Goal: Task Accomplishment & Management: Manage account settings

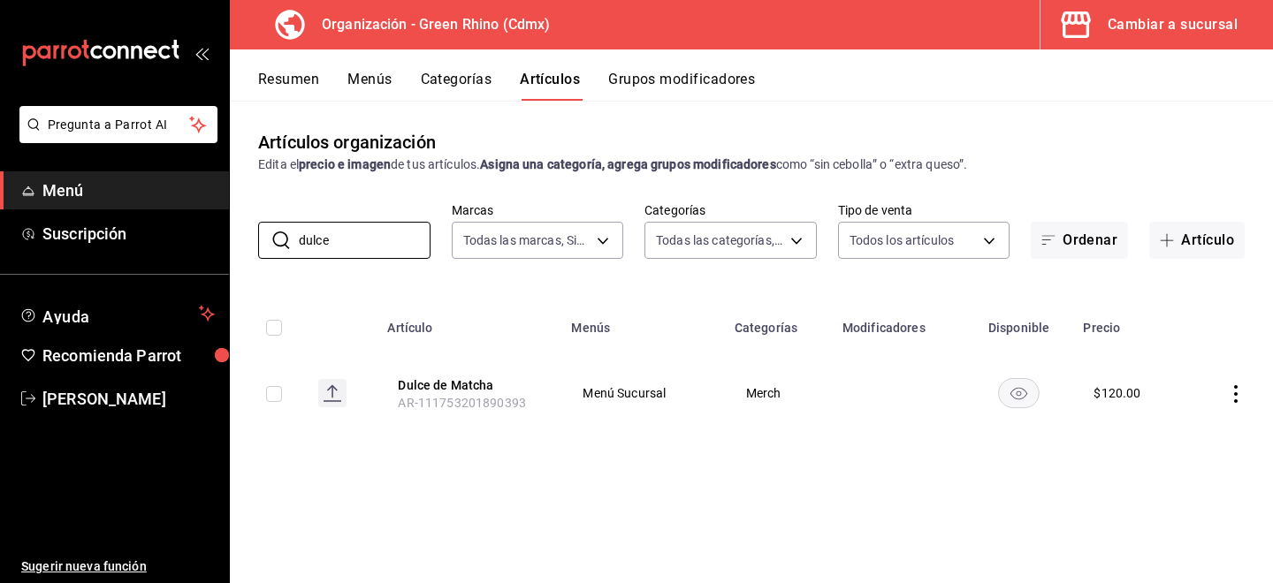
click at [272, 386] on input "checkbox" at bounding box center [274, 394] width 16 height 16
checkbox input "true"
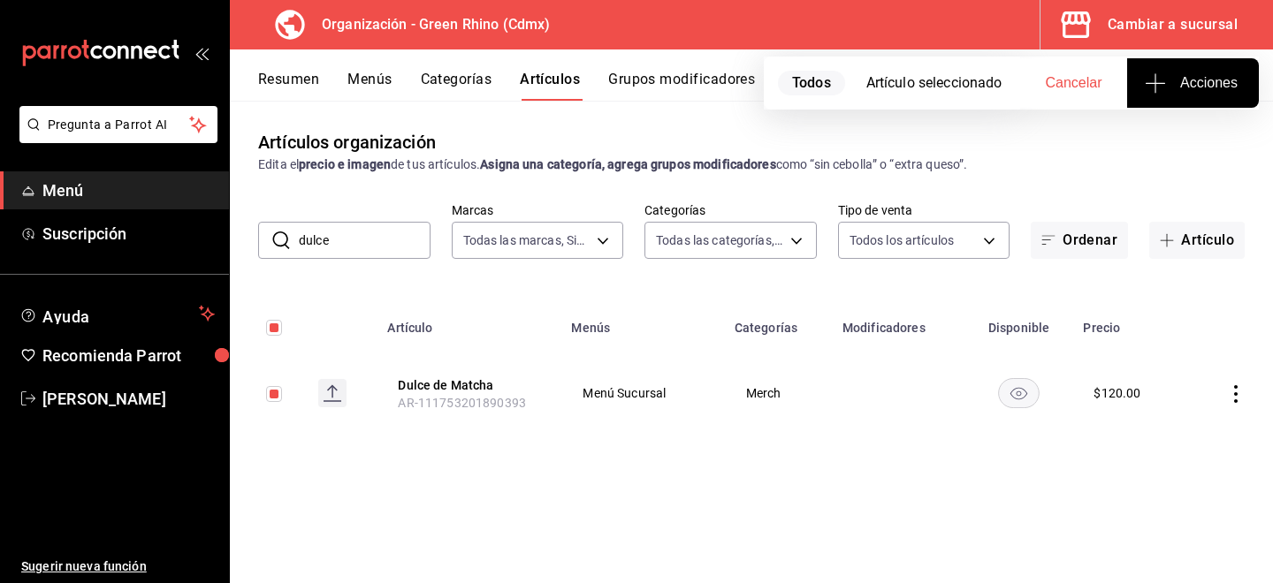
click at [1230, 398] on icon "actions" at bounding box center [1236, 394] width 18 height 18
click at [1154, 474] on div at bounding box center [1144, 471] width 32 height 21
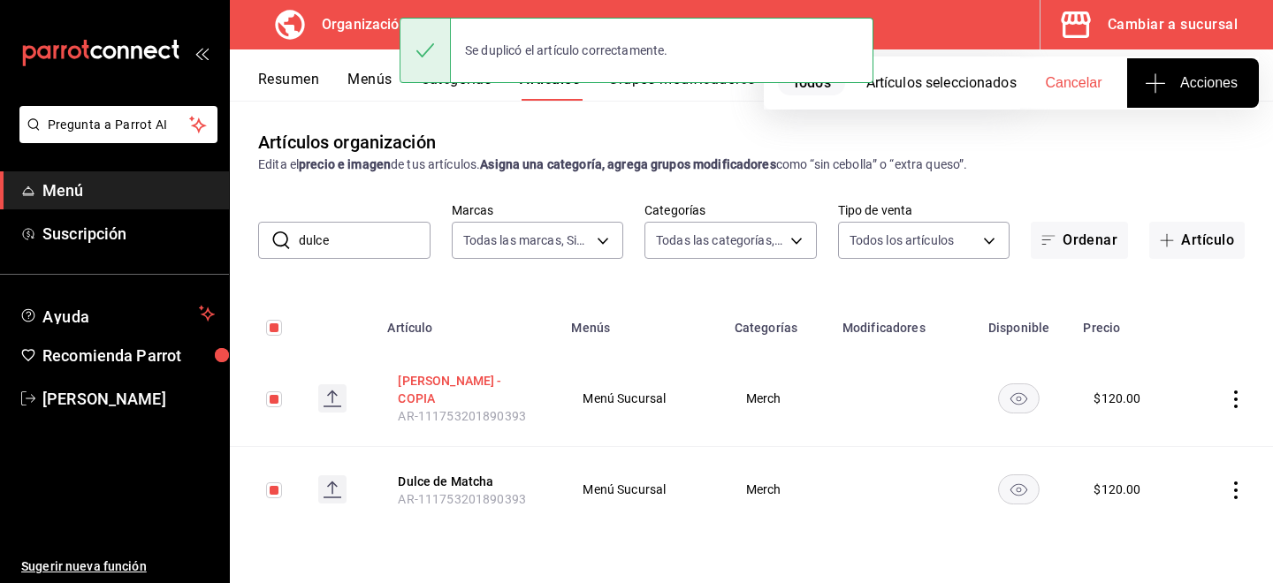
click at [446, 396] on button "Dulce de Matcha - COPIA" at bounding box center [468, 389] width 141 height 35
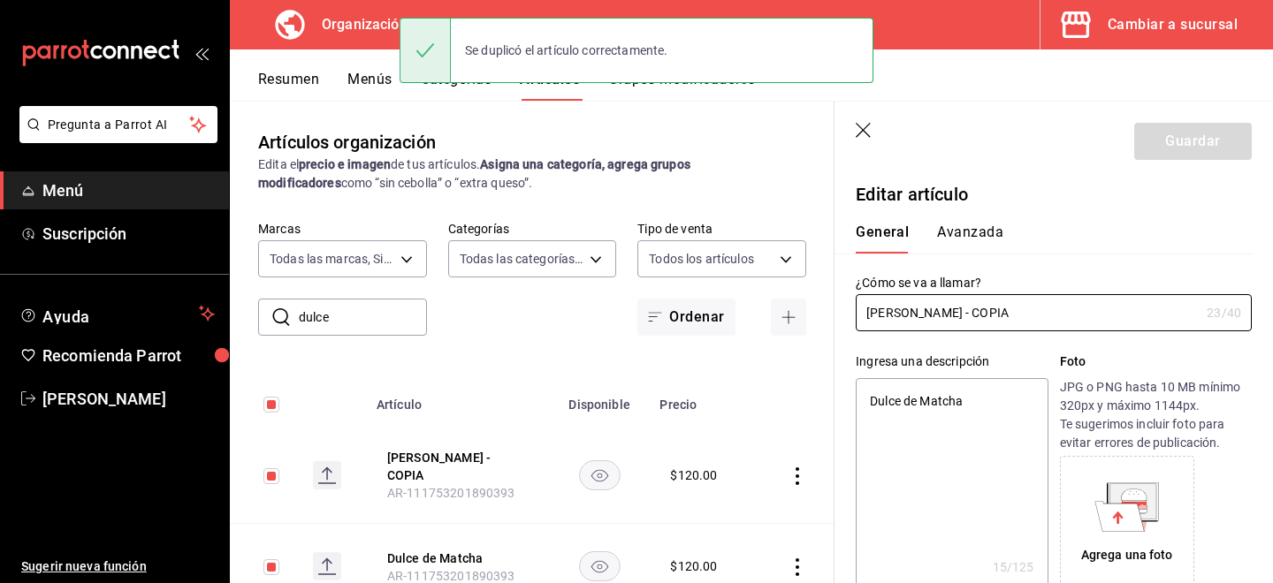
type textarea "x"
type input "$120.00"
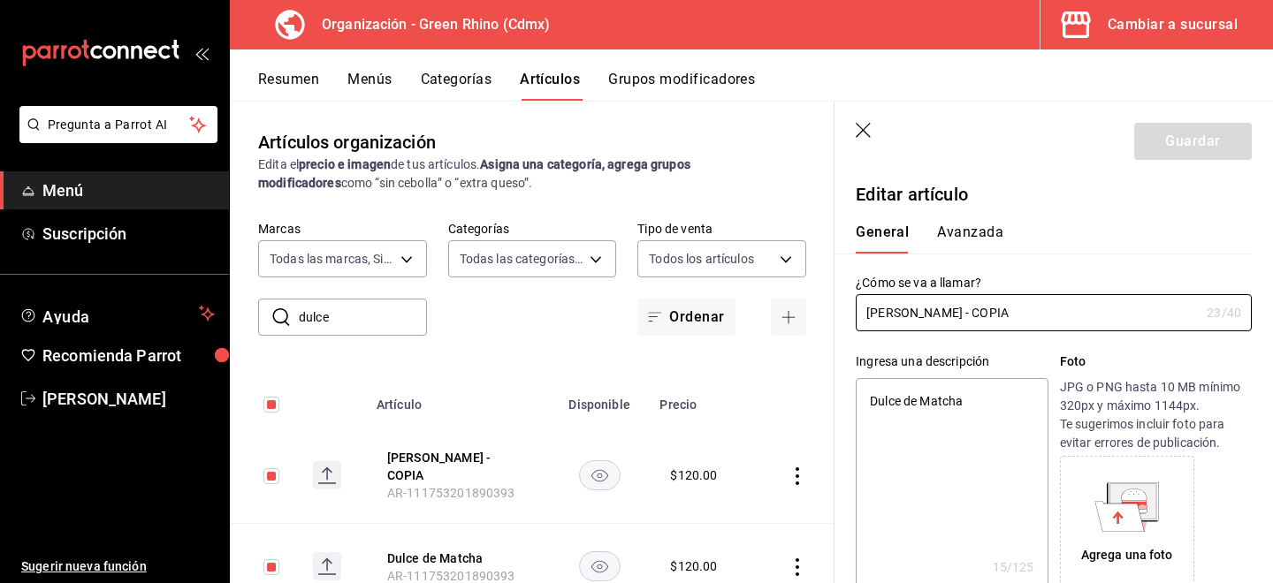
drag, startPoint x: 1047, startPoint y: 310, endPoint x: 627, endPoint y: 309, distance: 419.9
click at [624, 309] on main "Artículos organización Edita el precio e imagen de tus artículos. Asigna una ca…" at bounding box center [751, 342] width 1043 height 483
type input "T"
type textarea "x"
type input "To"
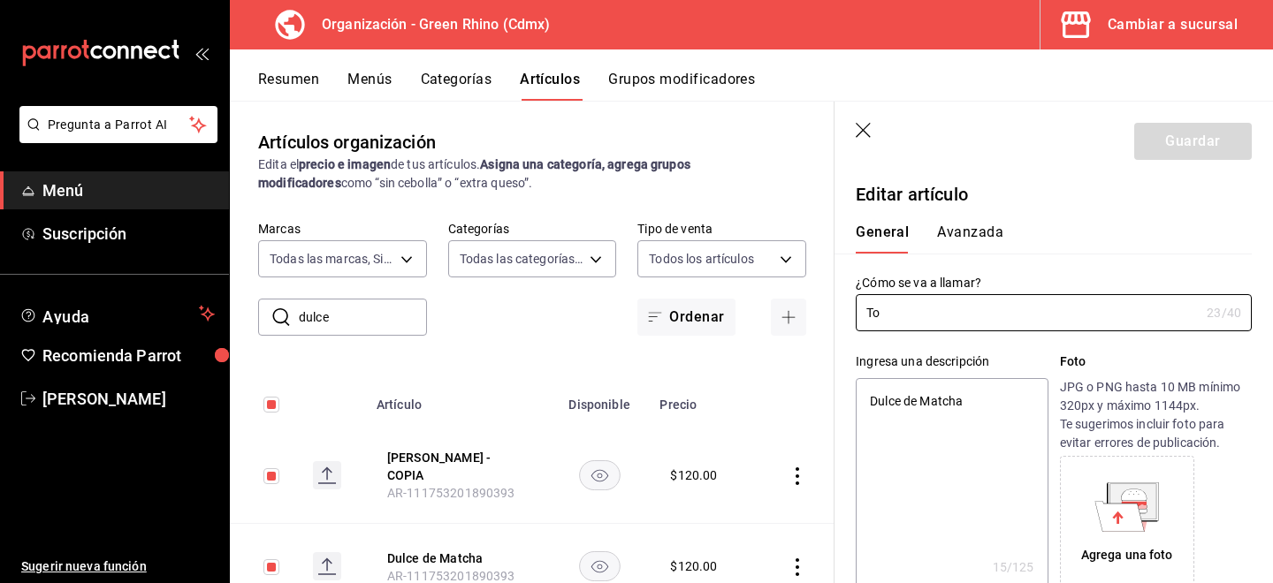
type textarea "x"
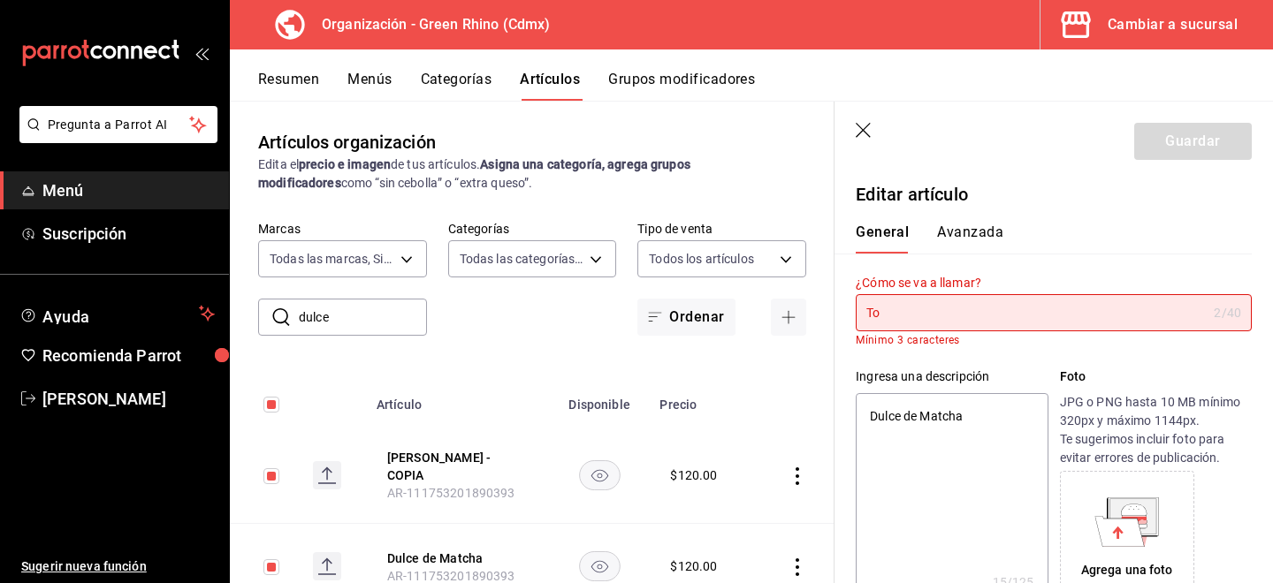
type input "Ton"
type textarea "x"
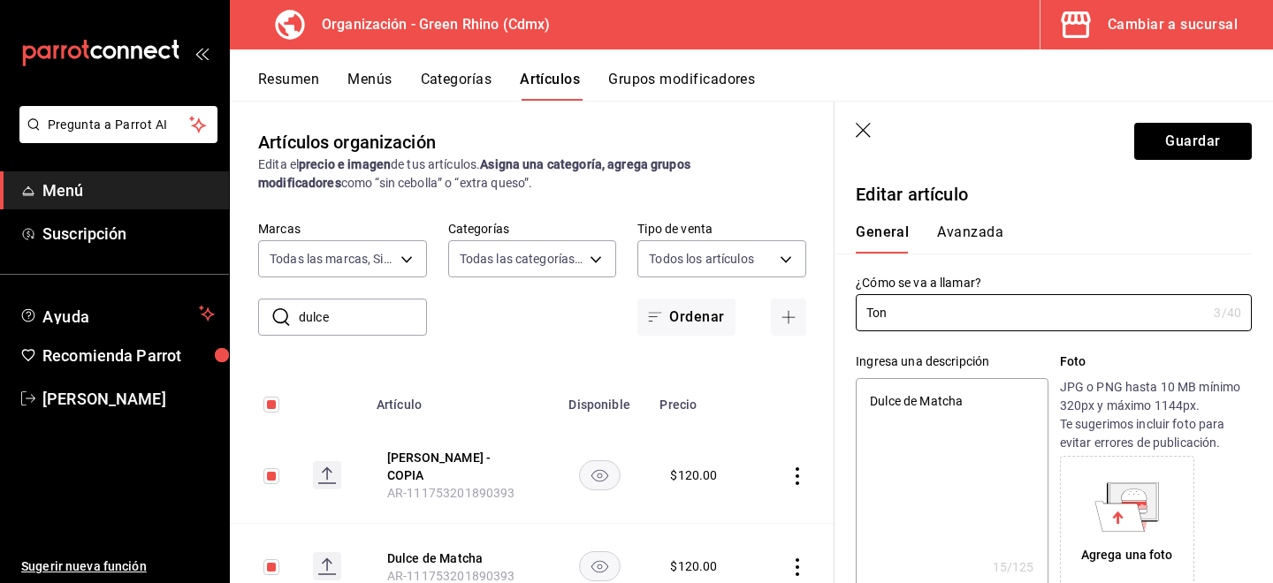
type input "Tonk"
type textarea "x"
type input "Tonka"
type textarea "x"
type input "Tonka"
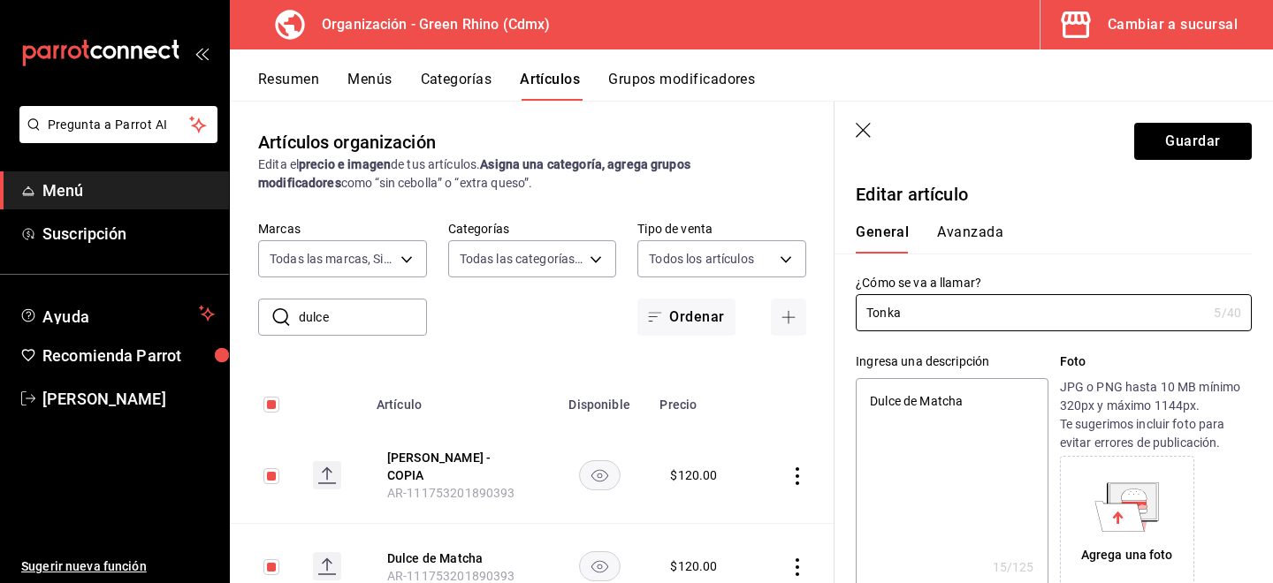
type textarea "x"
type input "Tonka B"
type textarea "x"
type input "Tonka Be"
type textarea "x"
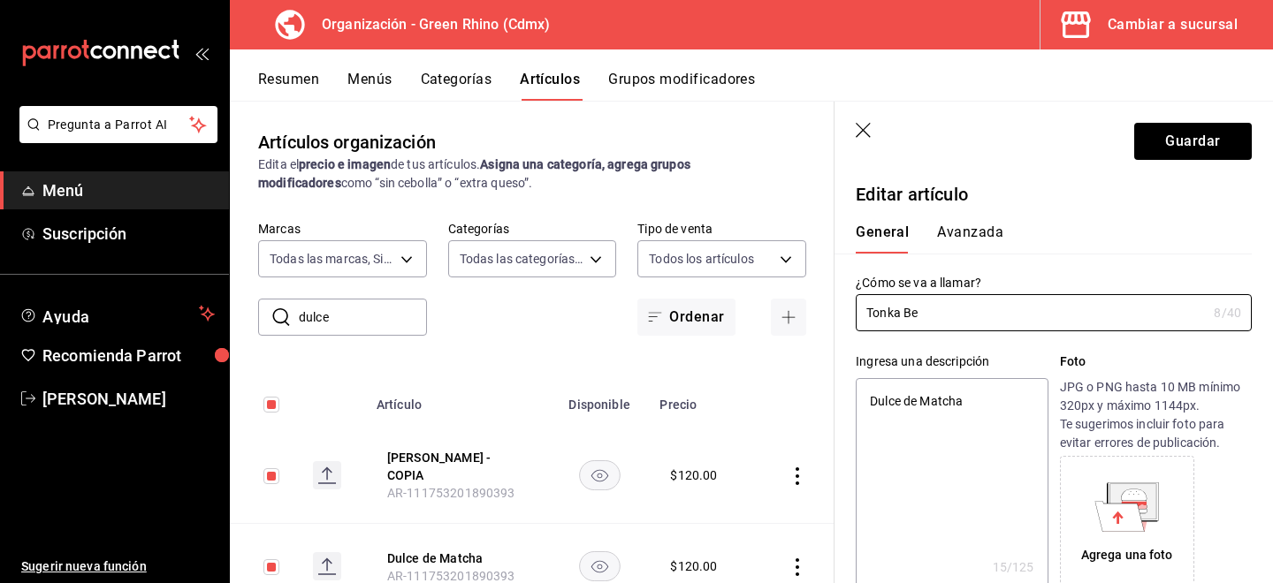
type input "Tonka Bea"
type textarea "x"
type input "Tonka Bean"
type textarea "x"
type input "Tonka Bean"
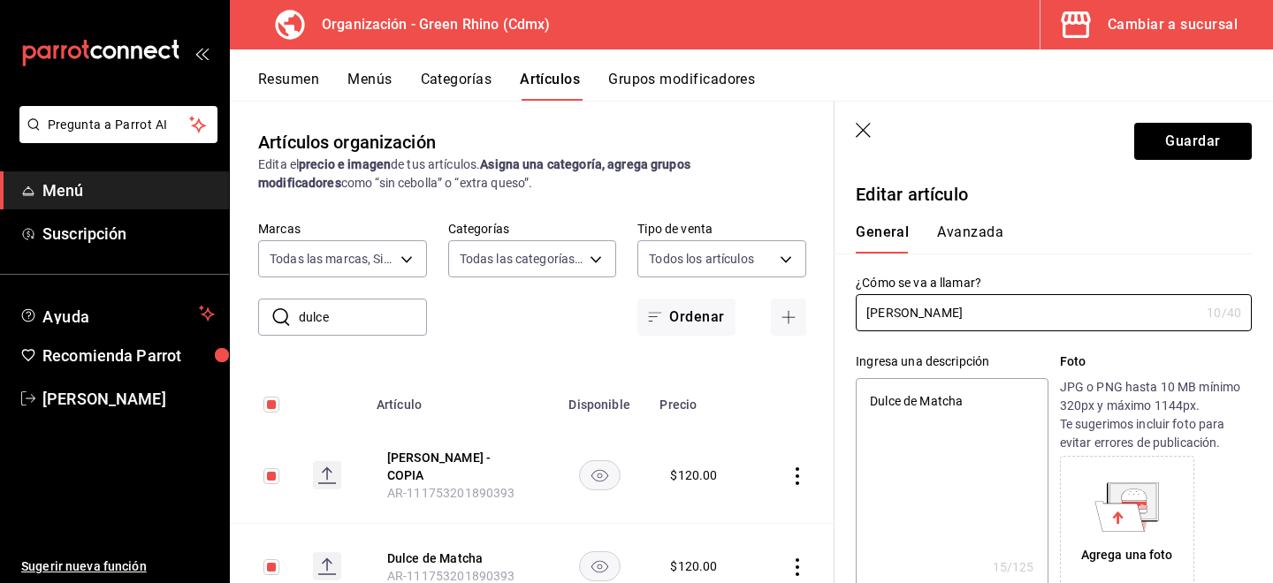
type textarea "x"
type input "Tonka Bean Du"
type textarea "x"
type input "Tonka Bean Dulc"
type textarea "x"
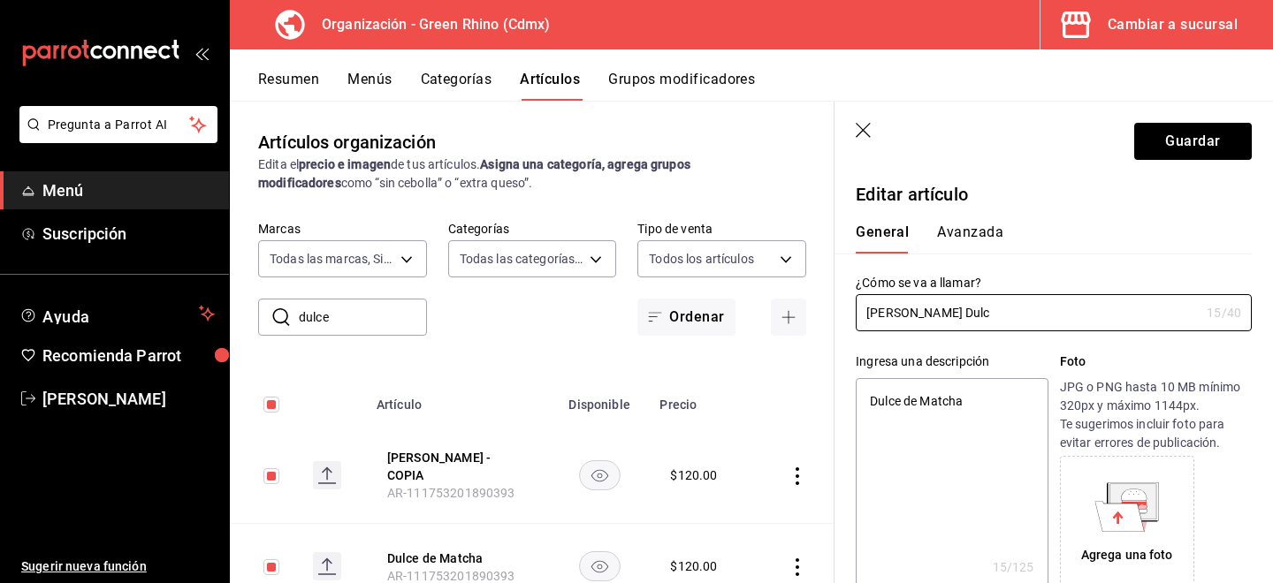
type input "Tonka Bean Dulce"
type textarea "x"
type input "Tonka Bean Dulce"
type textarea "x"
type input "Tonka Bean Dulce d"
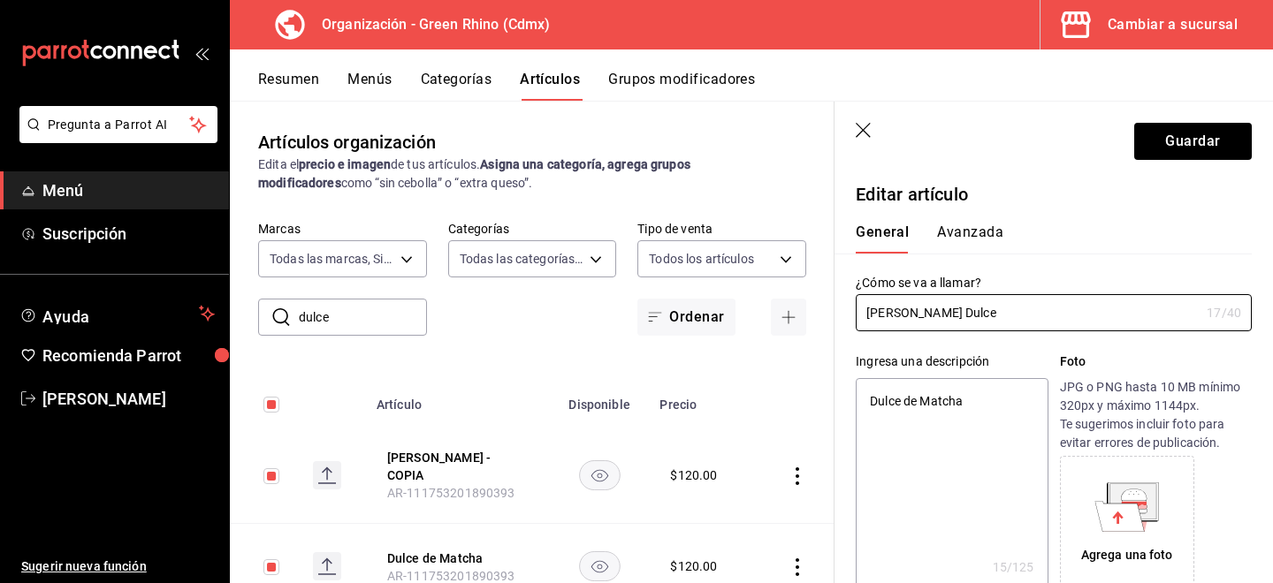
type textarea "x"
type input "Tonka Bean Dulce de"
type textarea "x"
type input "Tonka Bean Dulce de"
type textarea "x"
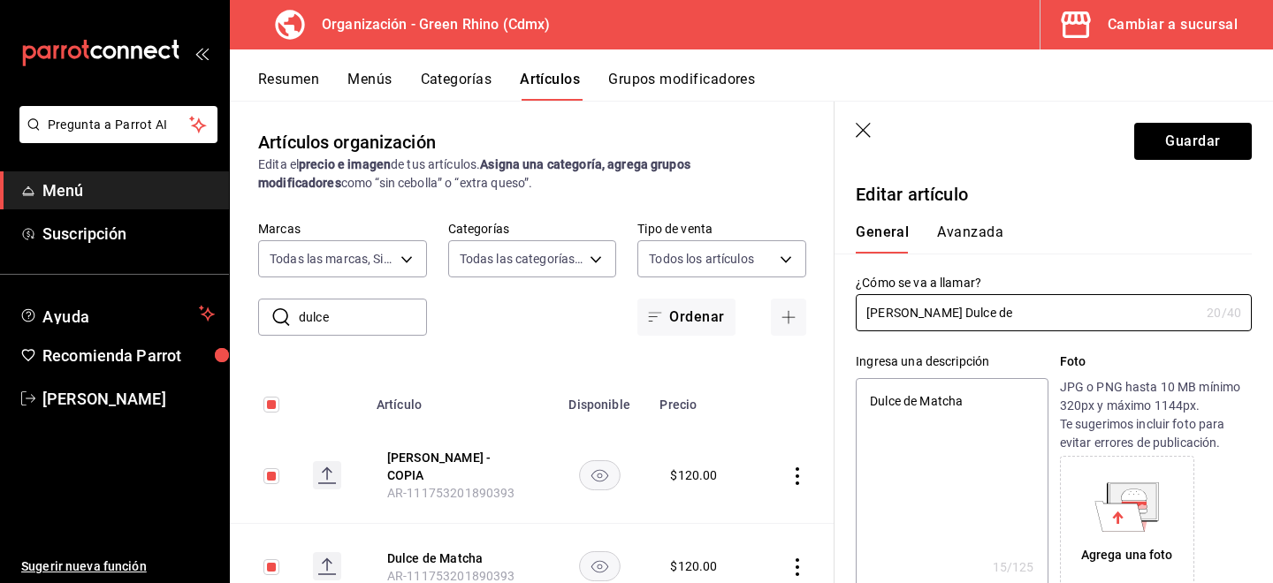
type input "Tonka Bean Dulce de L"
type textarea "x"
type input "Tonka Bean Dulce de Le"
type textarea "x"
type input "Tonka Bean Dulce de Lech"
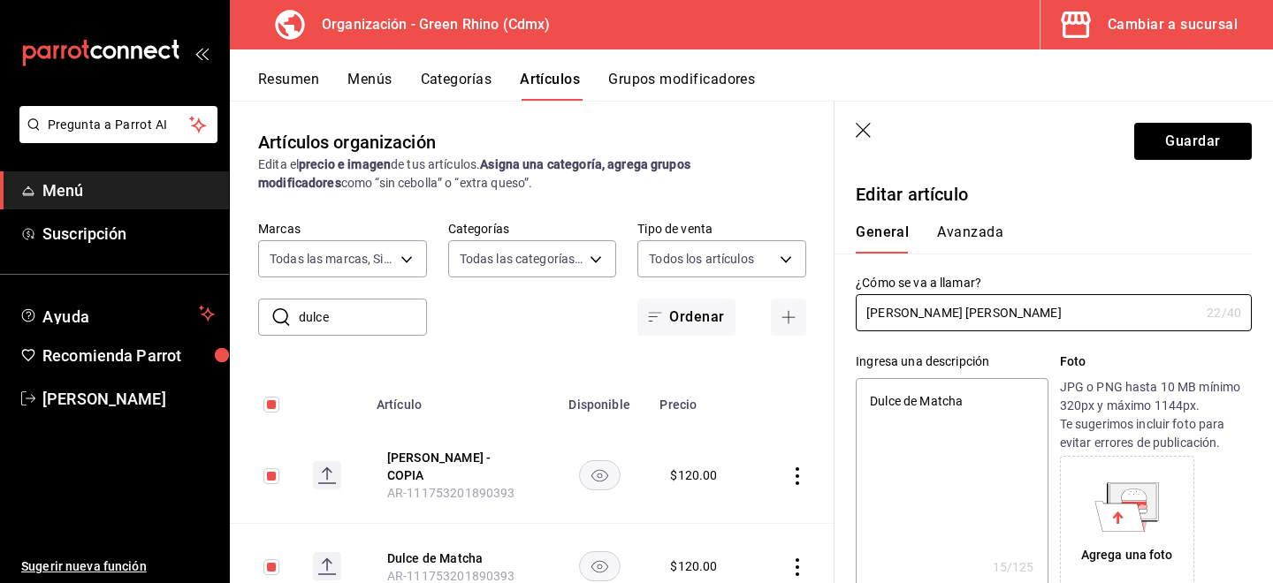
type textarea "x"
type input "[PERSON_NAME] Dulce de Leche"
type textarea "x"
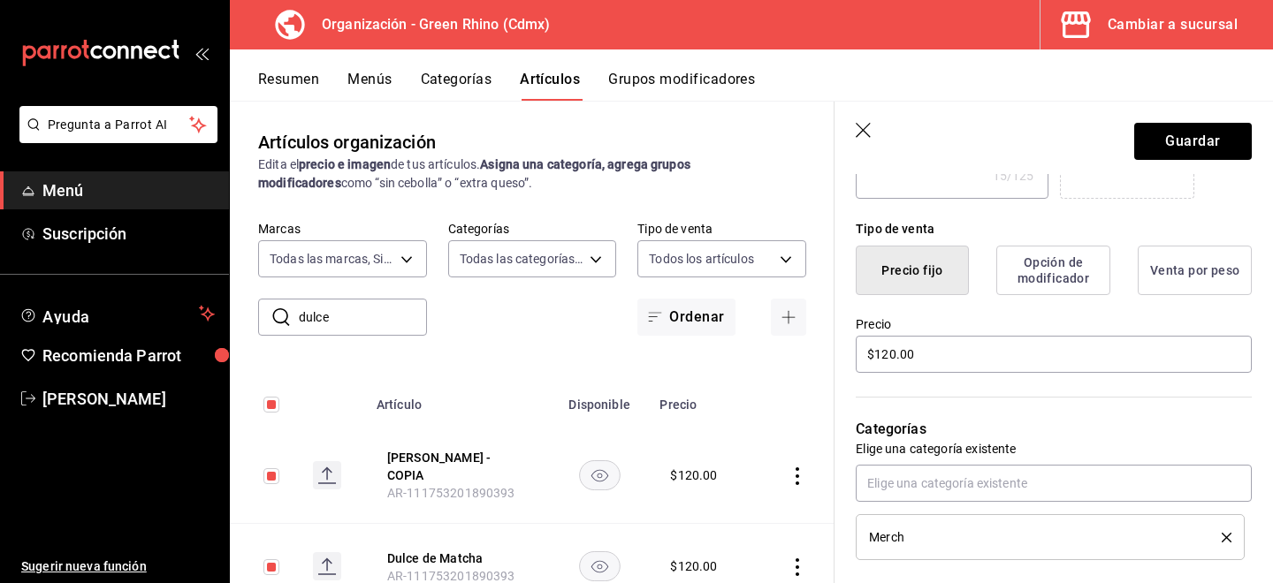
scroll to position [339, 0]
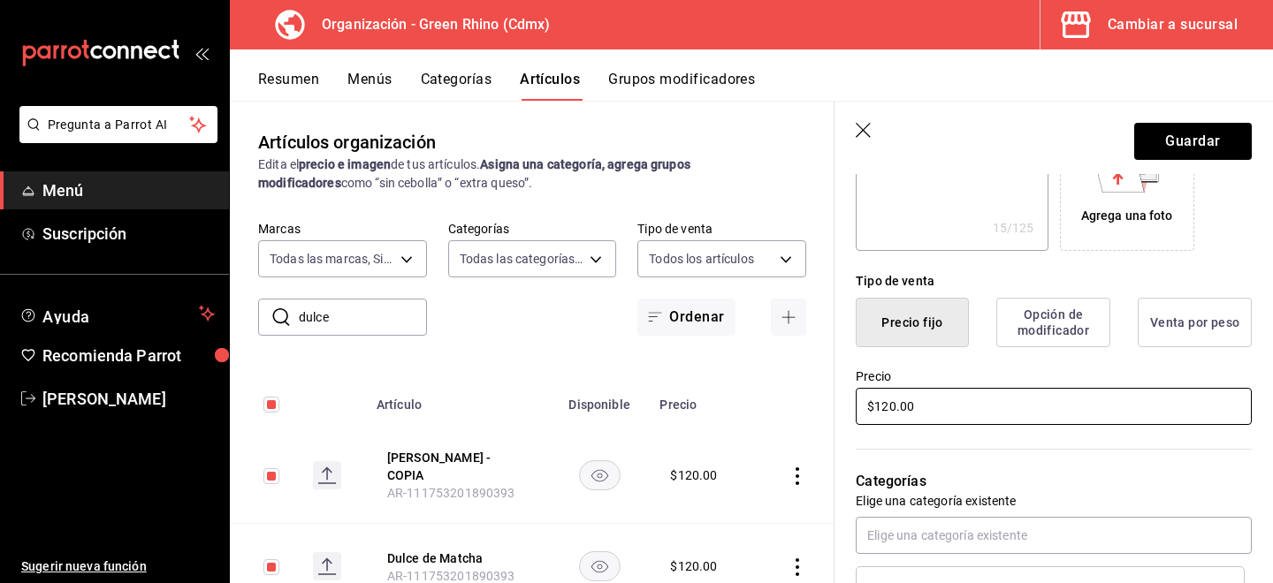
type input "[PERSON_NAME] Dulce de Leche"
click at [888, 409] on input "$120.00" at bounding box center [1054, 406] width 396 height 37
type textarea "x"
type input "$10.00"
type textarea "x"
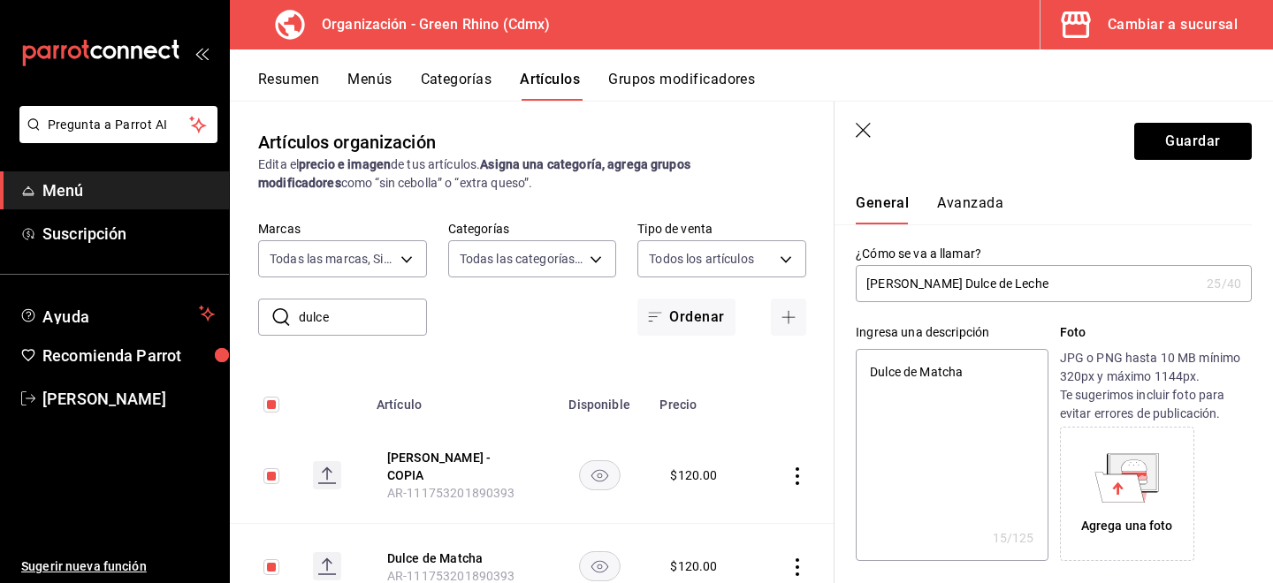
scroll to position [0, 0]
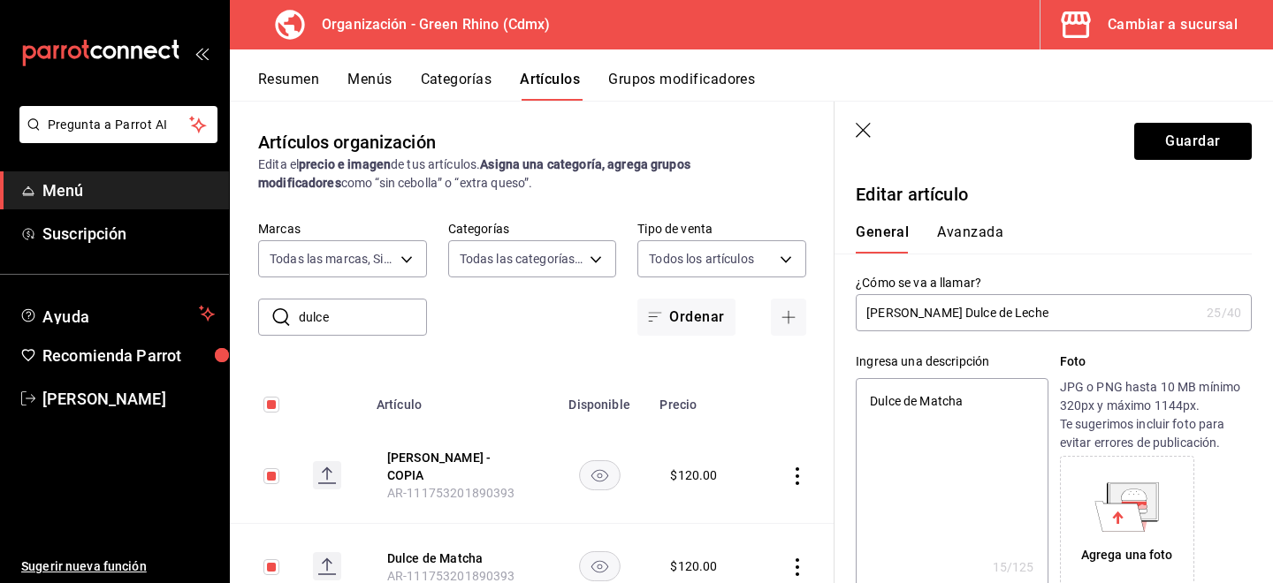
type input "$160.00"
click at [958, 242] on button "Avanzada" at bounding box center [970, 239] width 66 height 30
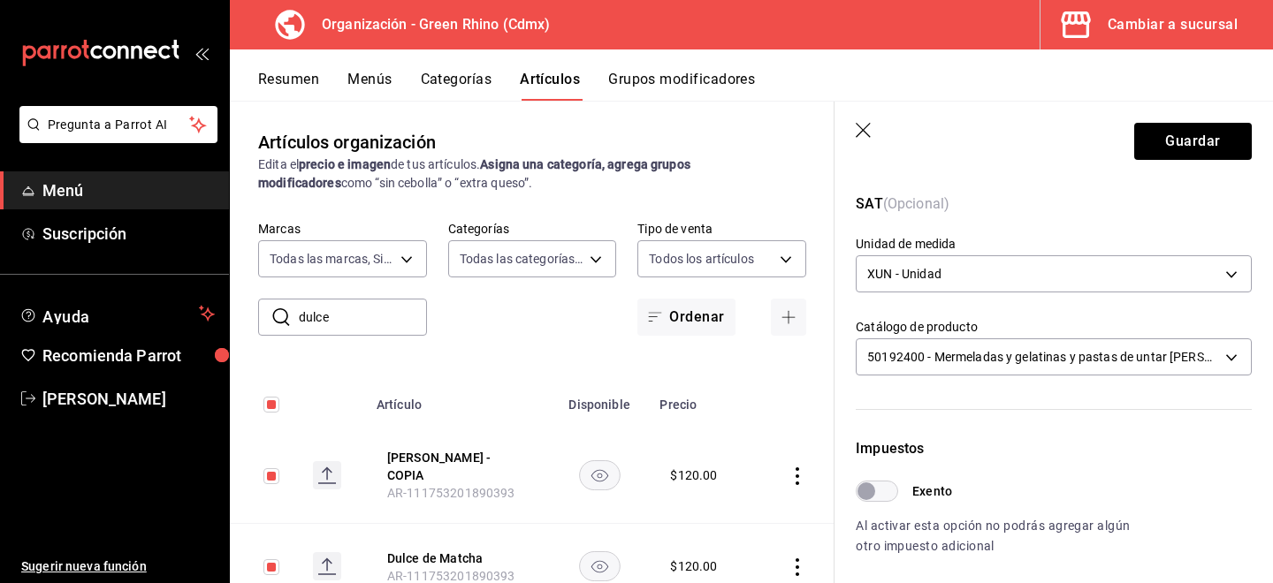
scroll to position [274, 0]
click at [1189, 140] on button "Guardar" at bounding box center [1193, 141] width 118 height 37
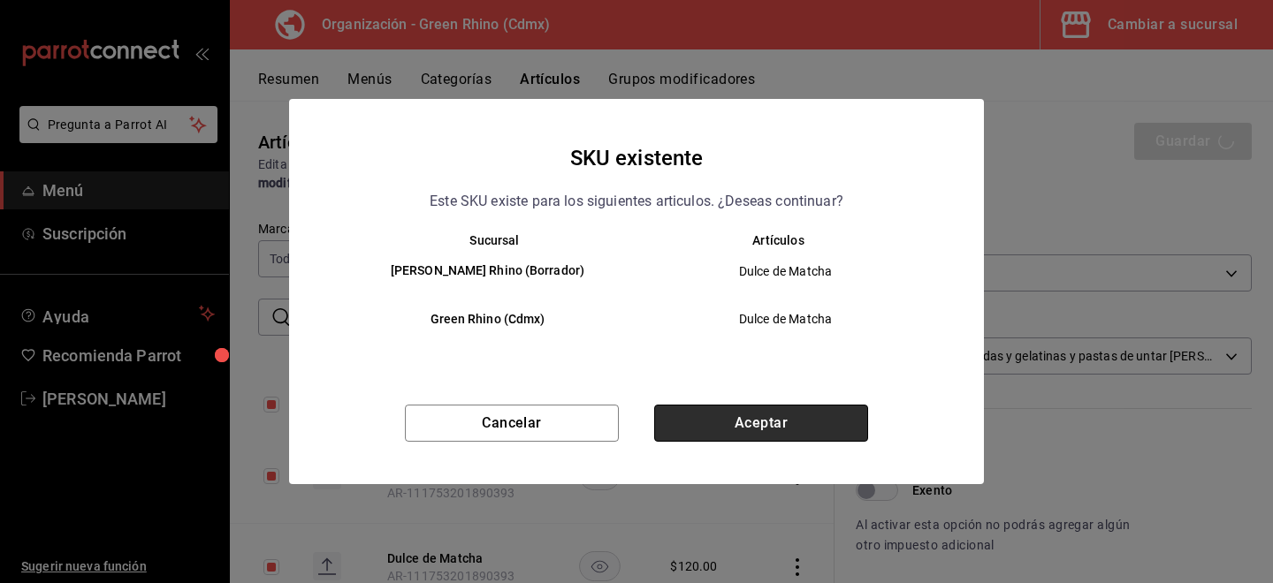
click at [831, 416] on button "Aceptar" at bounding box center [761, 423] width 214 height 37
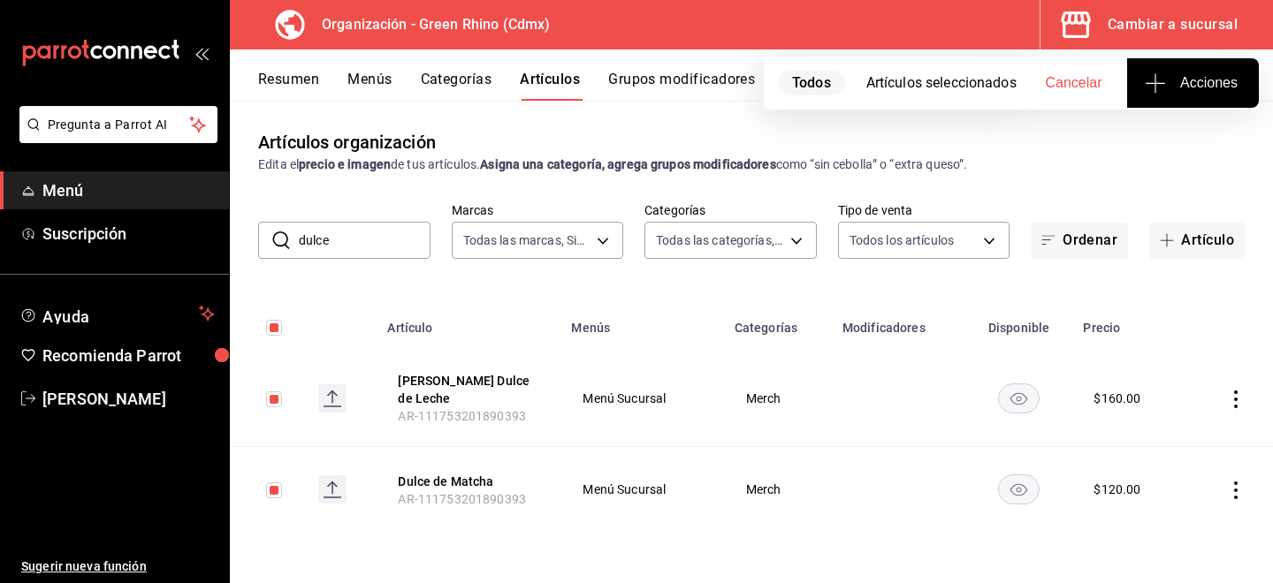
click at [339, 232] on input "dulce" at bounding box center [365, 240] width 132 height 35
type input "repostera"
checkbox input "false"
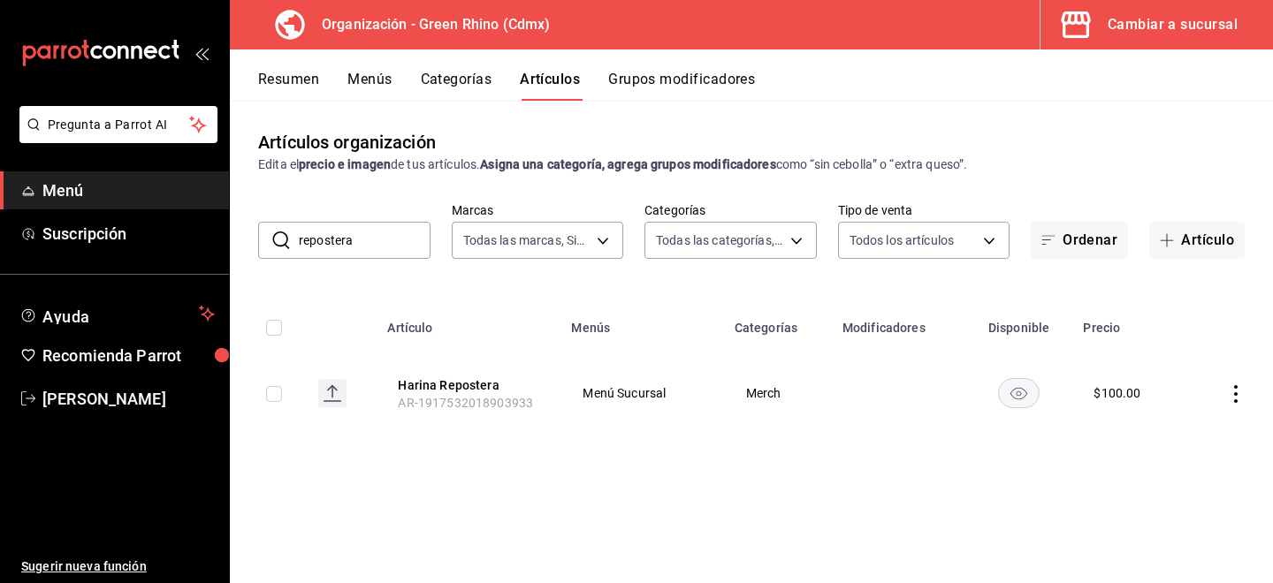
click at [408, 239] on input "repostera" at bounding box center [365, 240] width 132 height 35
type input "h"
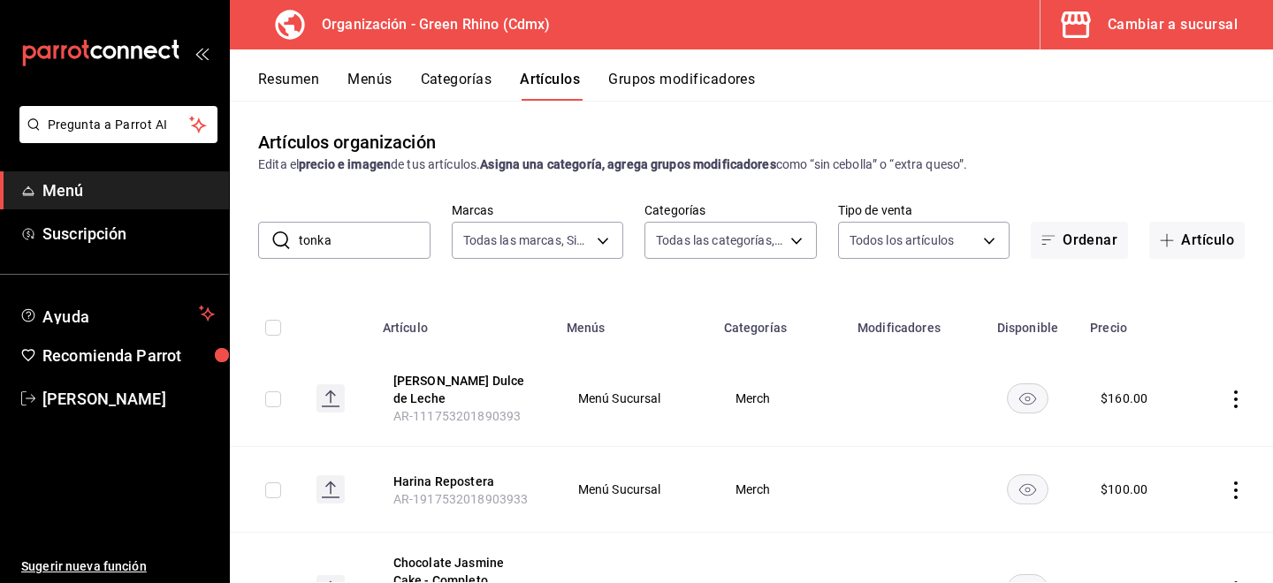
type input "tonka"
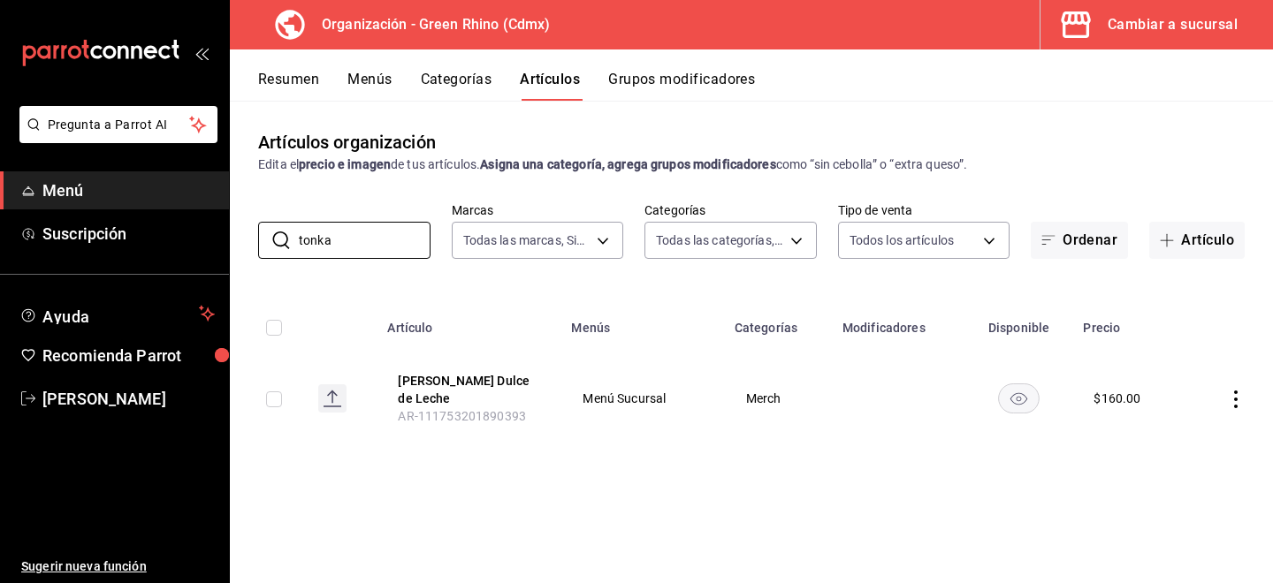
click at [442, 369] on th "Tonka Bean Dulce de Leche AR-111753201890393" at bounding box center [469, 398] width 184 height 95
click at [438, 380] on button "[PERSON_NAME] Dulce de Leche" at bounding box center [468, 389] width 141 height 35
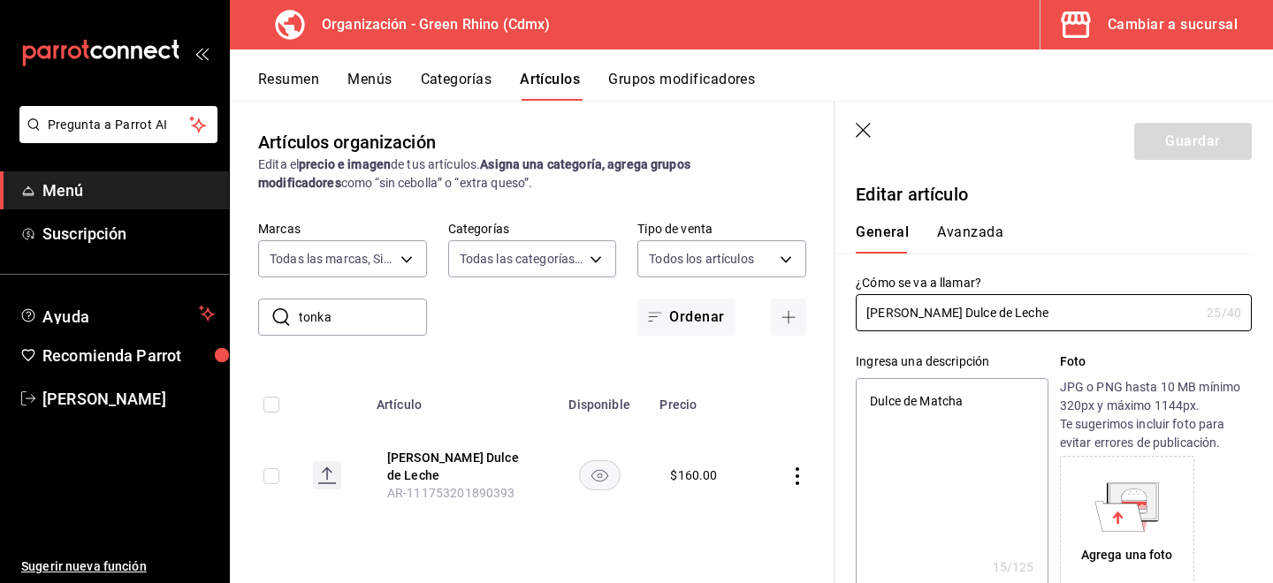
type textarea "x"
type input "$160.00"
click at [961, 246] on button "Avanzada" at bounding box center [970, 239] width 66 height 30
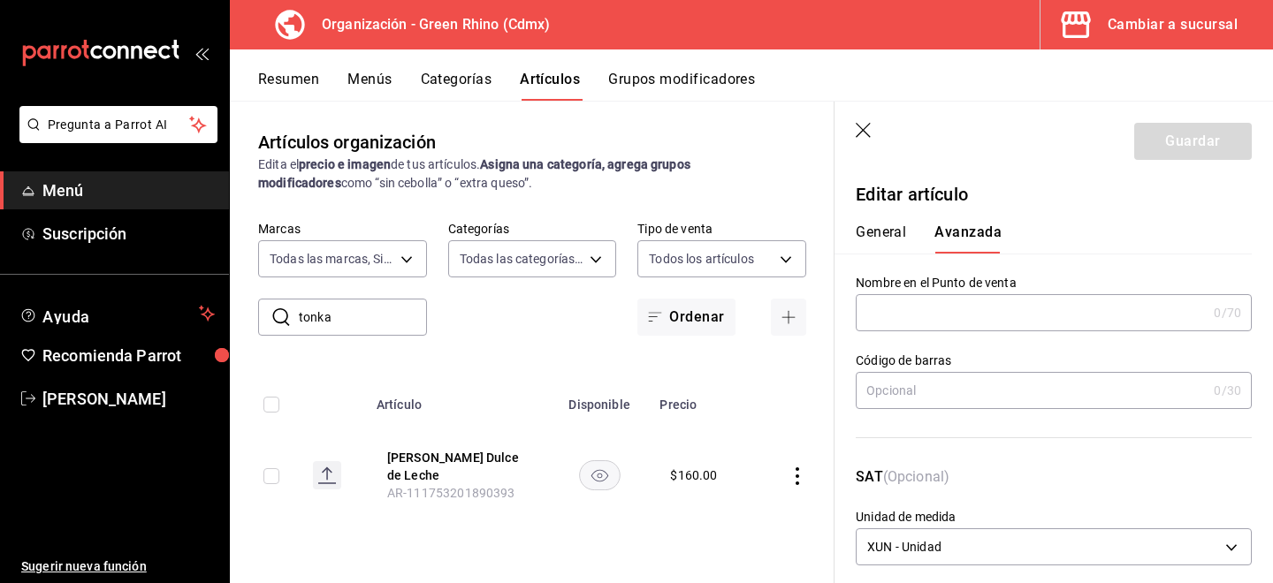
click at [894, 227] on button "General" at bounding box center [881, 239] width 50 height 30
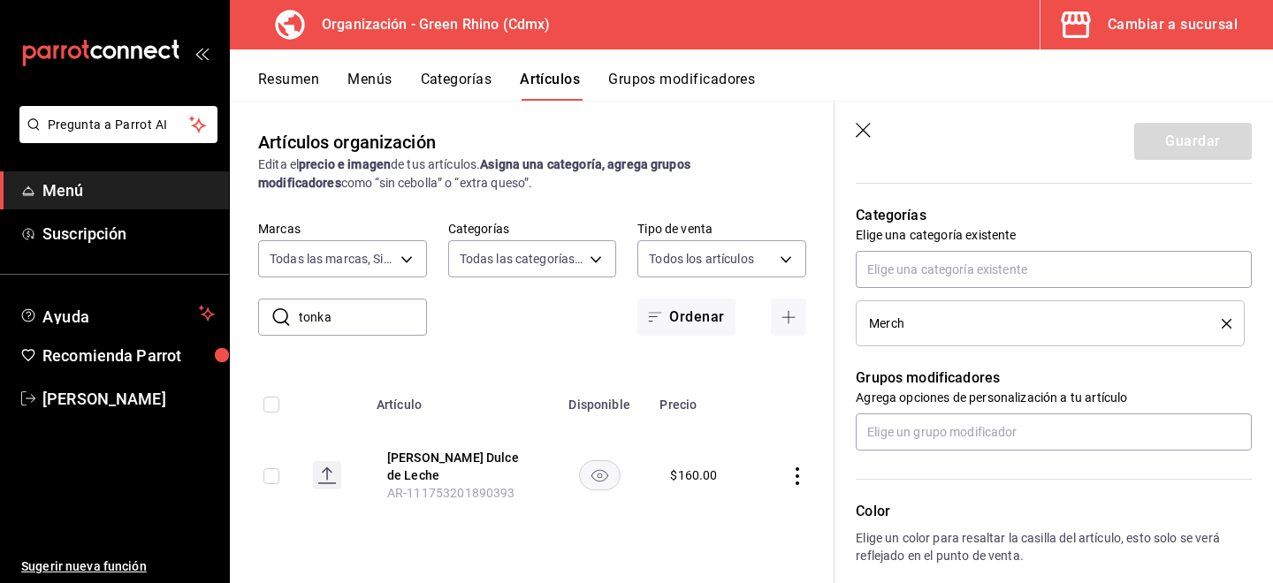
scroll to position [888, 0]
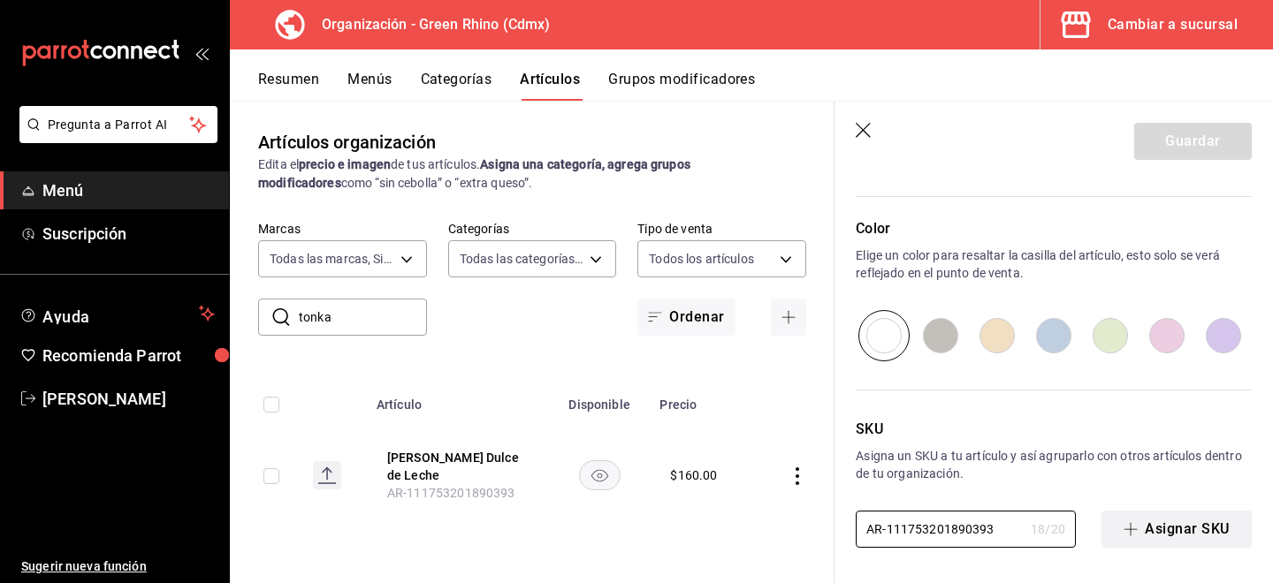
drag, startPoint x: 985, startPoint y: 521, endPoint x: 1105, endPoint y: 529, distance: 120.5
click at [1105, 529] on div "AR-111753201890393 18 / 20 ​ Asignar SKU" at bounding box center [1054, 529] width 396 height 37
type textarea "x"
type input "AR-1117532018903933"
type textarea "x"
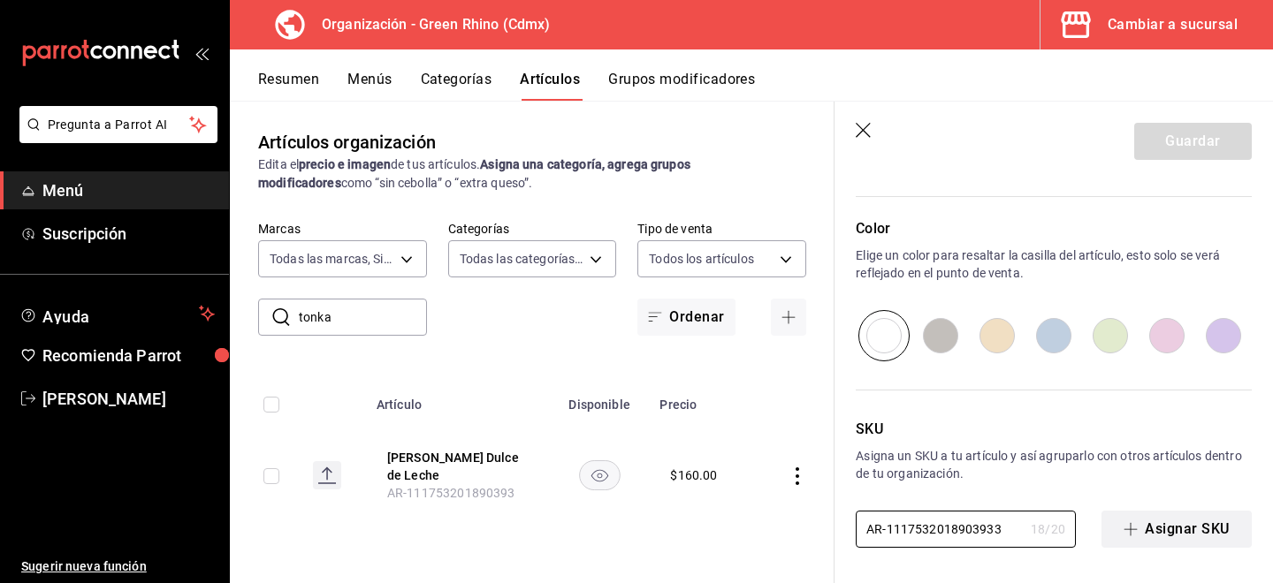
type input "AR-11175320189039332"
type textarea "x"
type input "AR-11175320189039332"
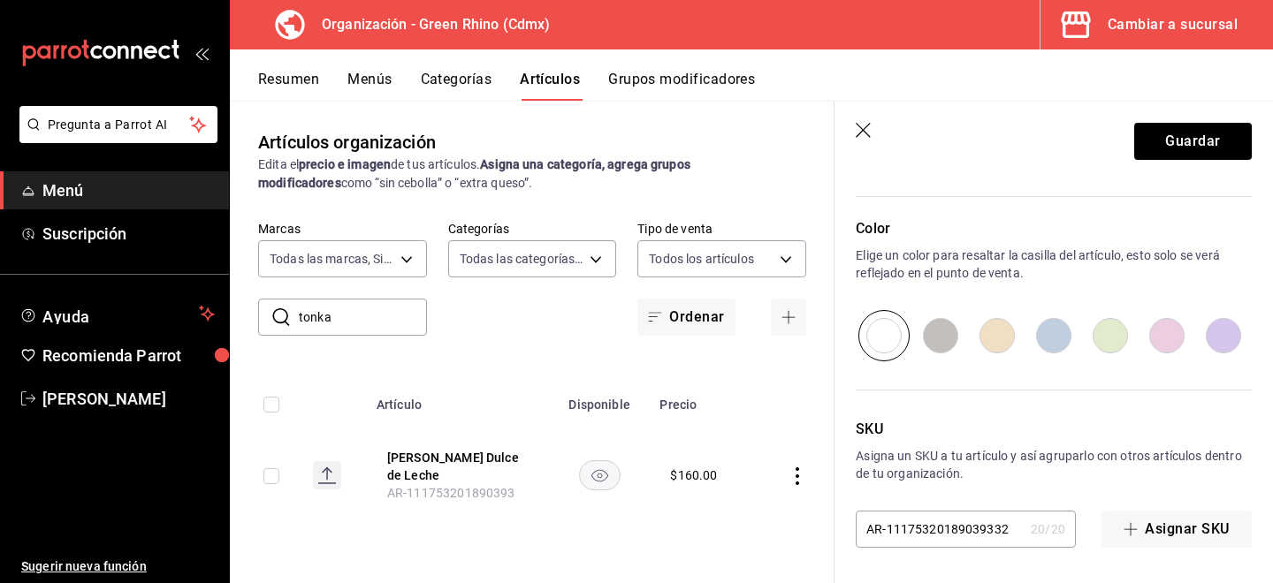
scroll to position [0, 0]
click at [1194, 164] on header "Guardar" at bounding box center [1053, 138] width 438 height 72
click at [1198, 149] on button "Guardar" at bounding box center [1193, 141] width 118 height 37
type textarea "x"
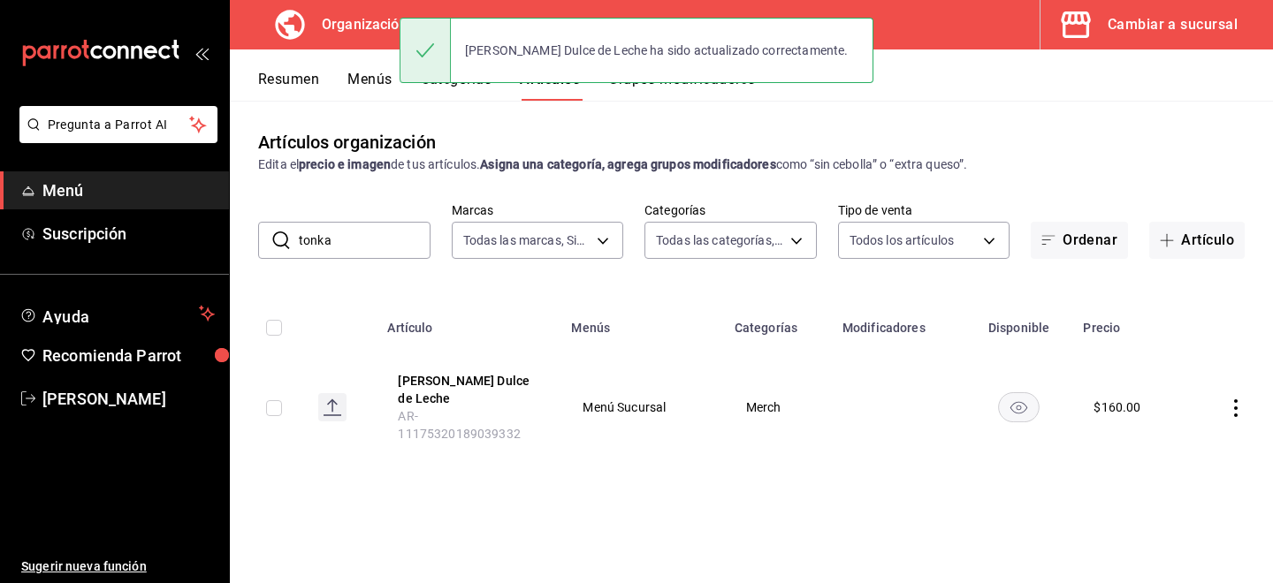
click at [376, 223] on input "tonka" at bounding box center [365, 240] width 132 height 35
click at [371, 240] on input "tonka" at bounding box center [365, 240] width 132 height 35
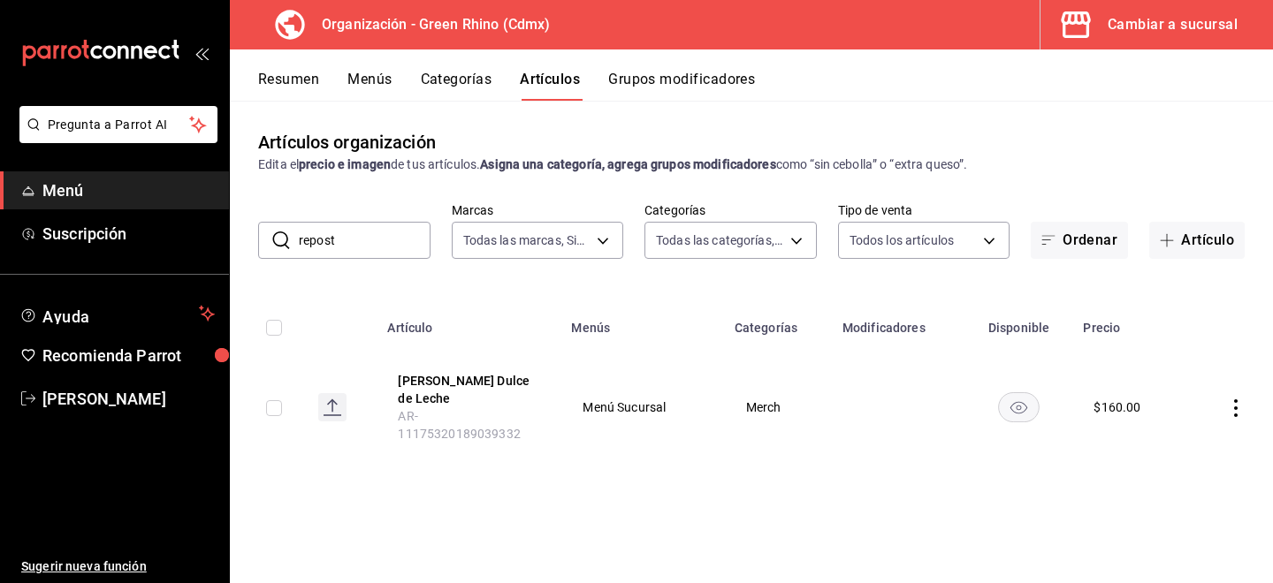
type input "repost"
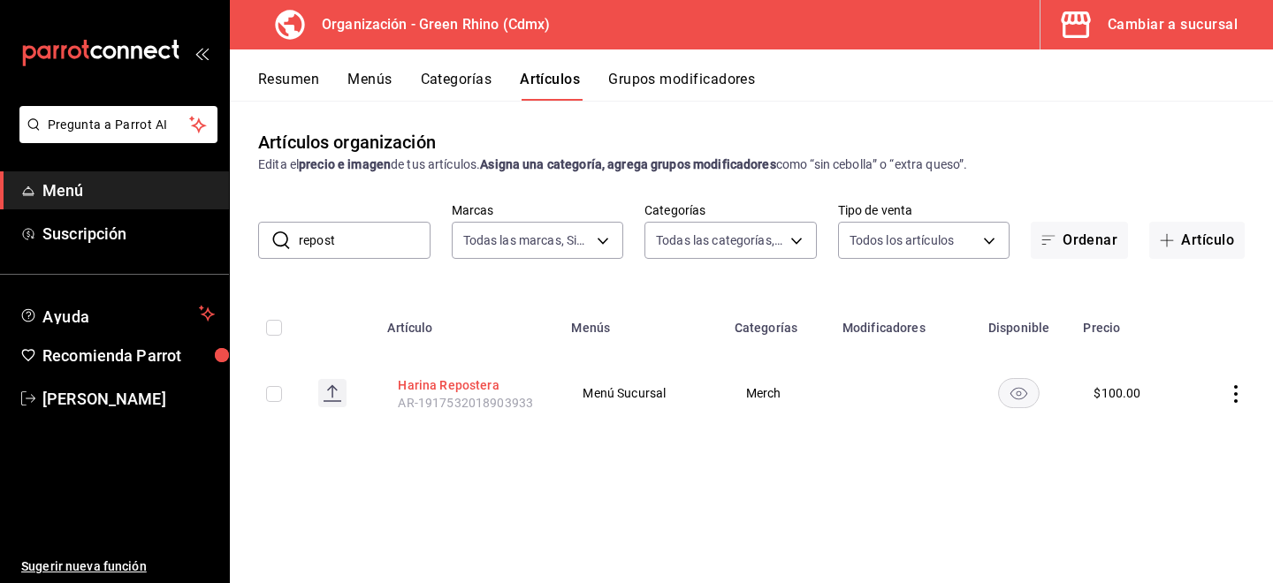
click at [446, 385] on button "Harina Repostera" at bounding box center [468, 386] width 141 height 18
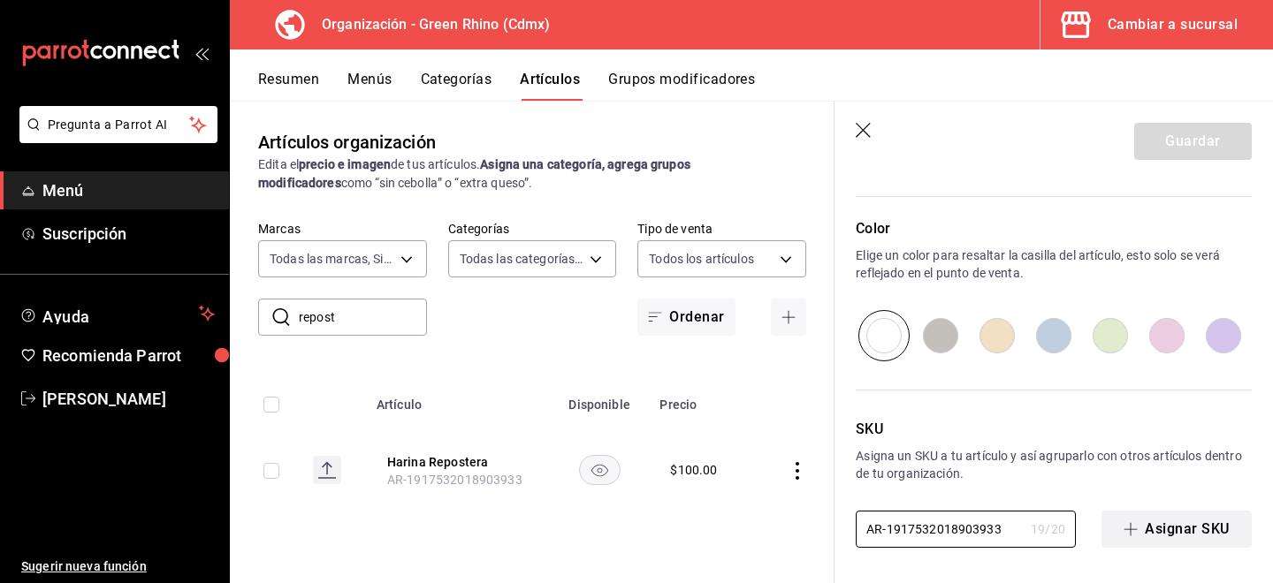
scroll to position [0, 4]
drag, startPoint x: 944, startPoint y: 523, endPoint x: 1272, endPoint y: 532, distance: 328.1
type textarea "x"
type input "AR-19175320189039335"
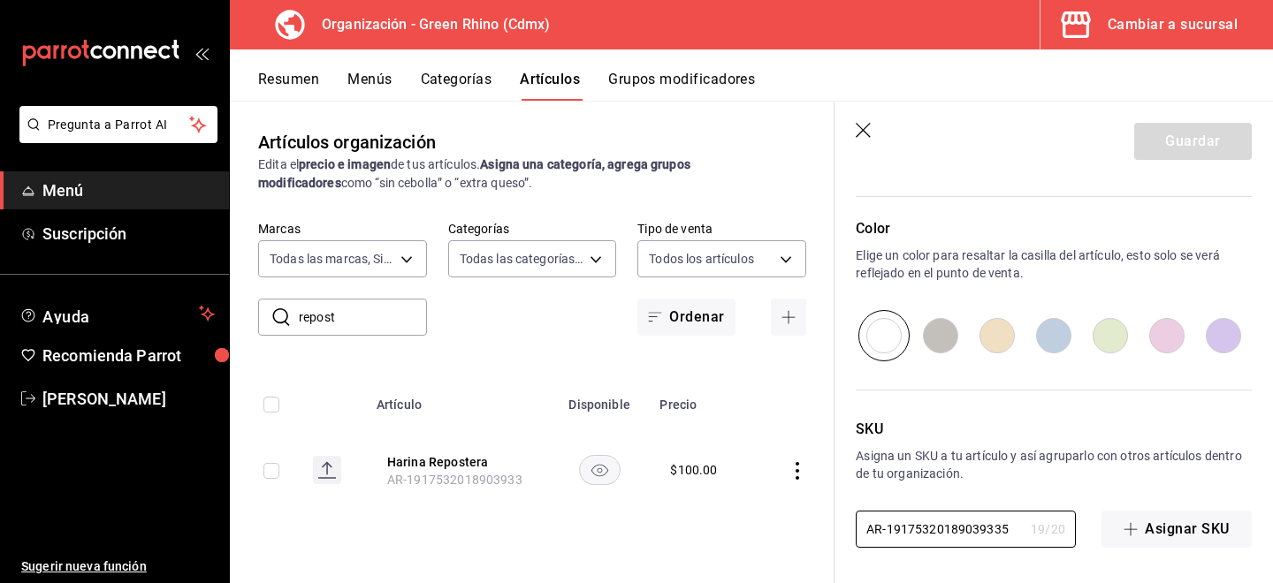
type textarea "x"
type input "AR-19175320189039335"
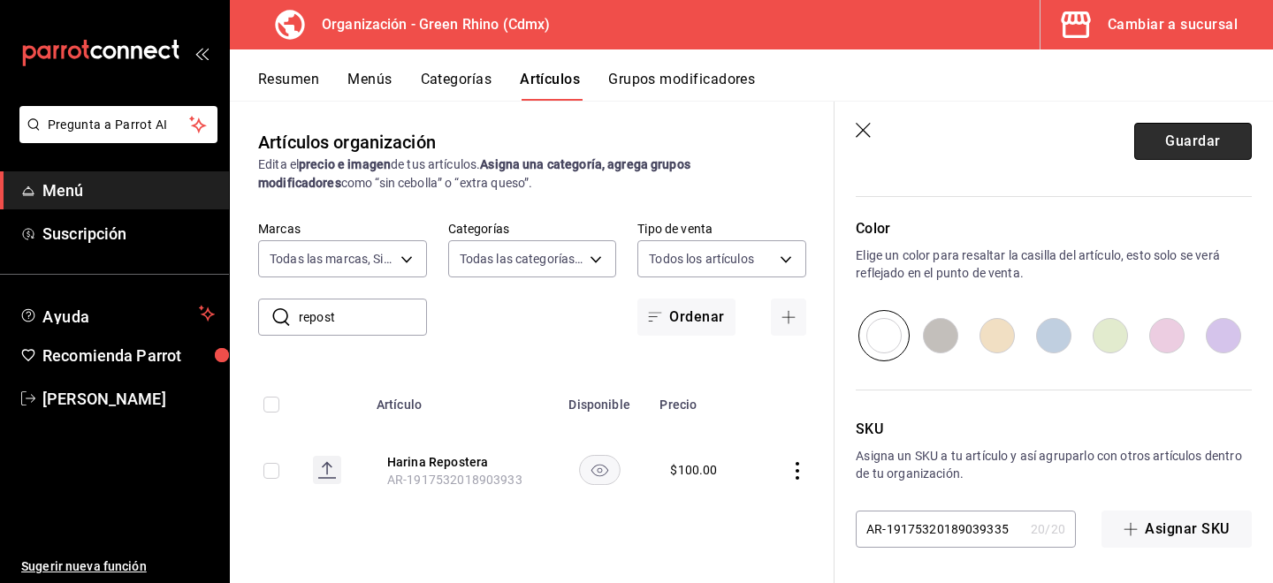
scroll to position [0, 0]
click at [1162, 148] on button "Guardar" at bounding box center [1193, 141] width 118 height 37
type textarea "x"
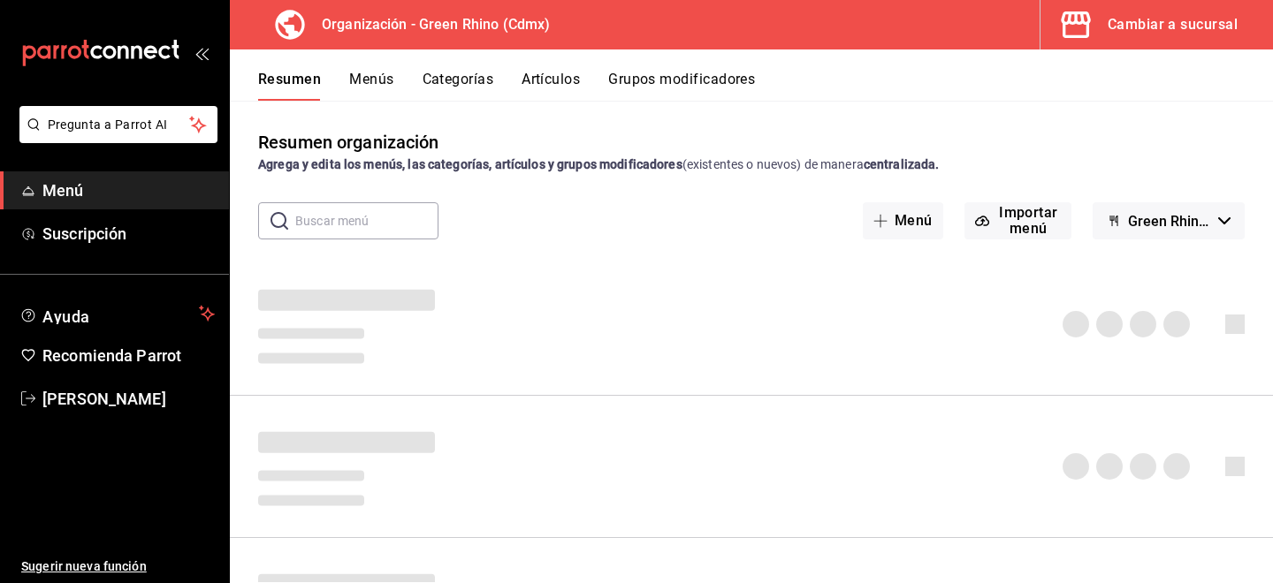
click at [381, 88] on button "Menús" at bounding box center [371, 86] width 44 height 30
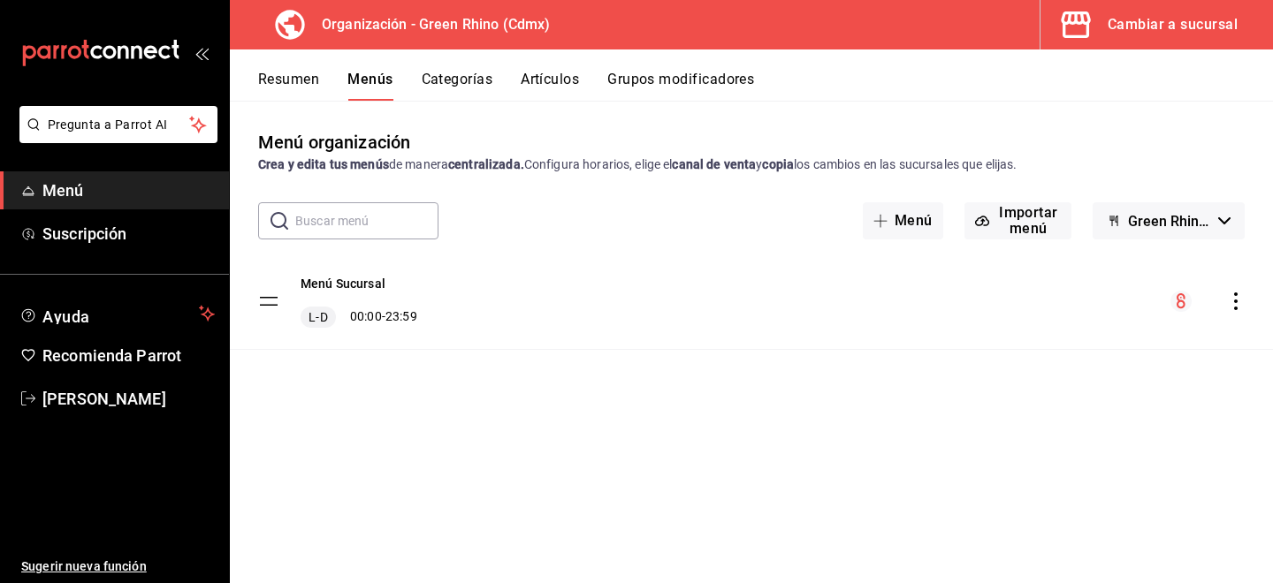
click at [1233, 291] on div "menu-maker-table" at bounding box center [1207, 301] width 74 height 21
click at [1240, 310] on div "menu-maker-table" at bounding box center [1207, 301] width 74 height 21
click at [1242, 297] on icon "actions" at bounding box center [1236, 302] width 18 height 18
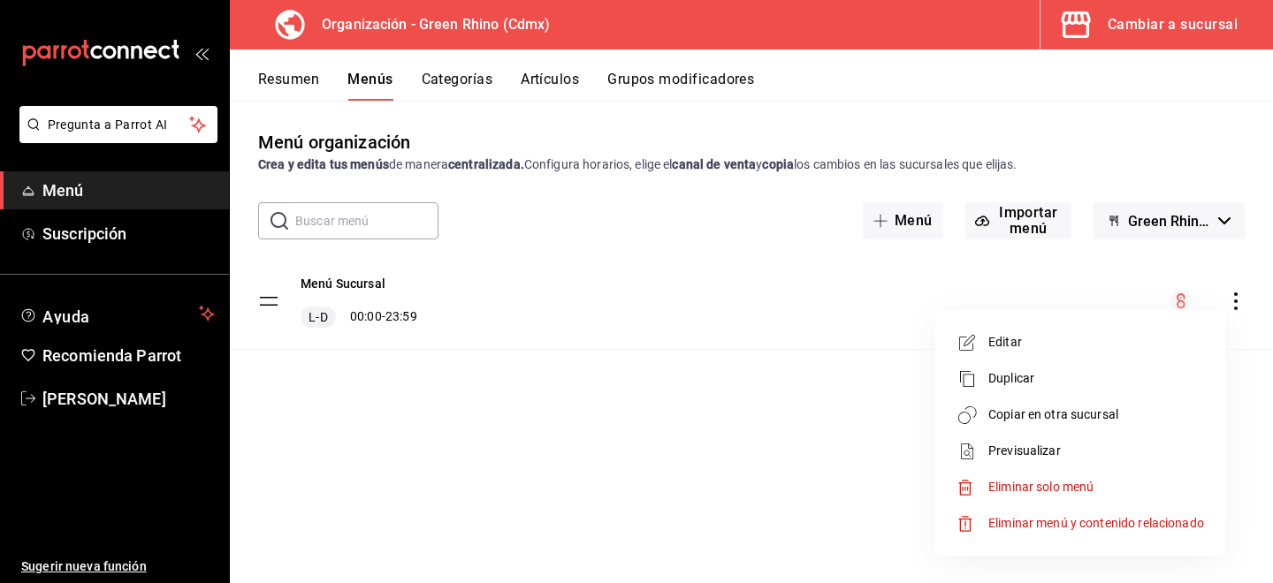
click at [1082, 394] on li "Duplicar" at bounding box center [1080, 379] width 276 height 36
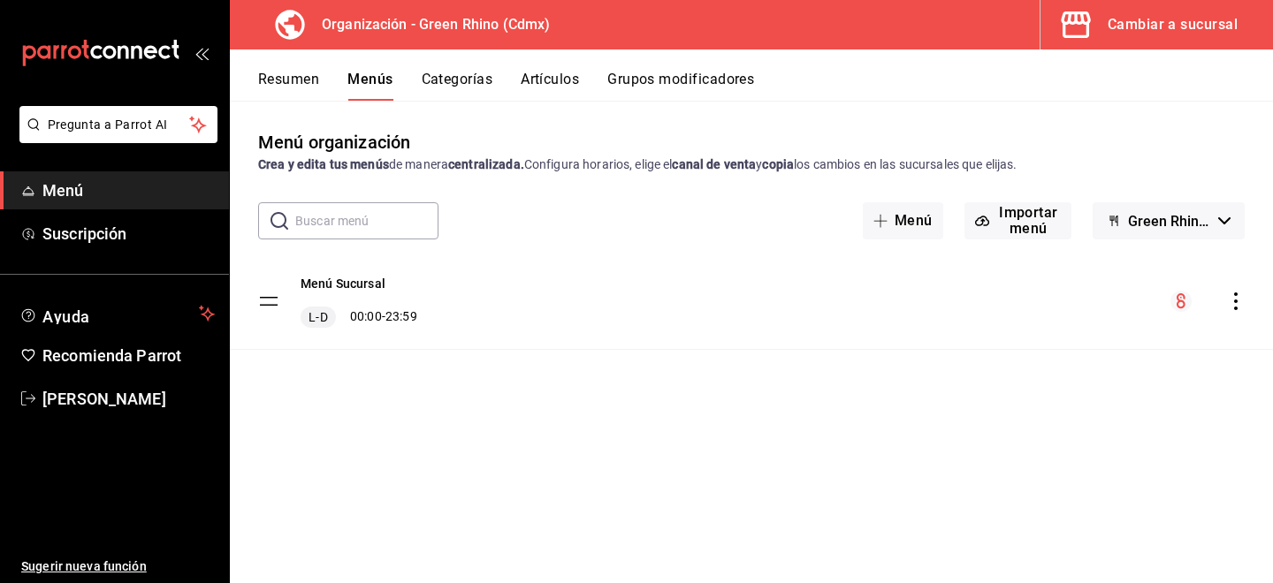
click at [1236, 305] on icon "actions" at bounding box center [1236, 302] width 18 height 18
click at [1239, 301] on icon "actions" at bounding box center [1236, 302] width 18 height 18
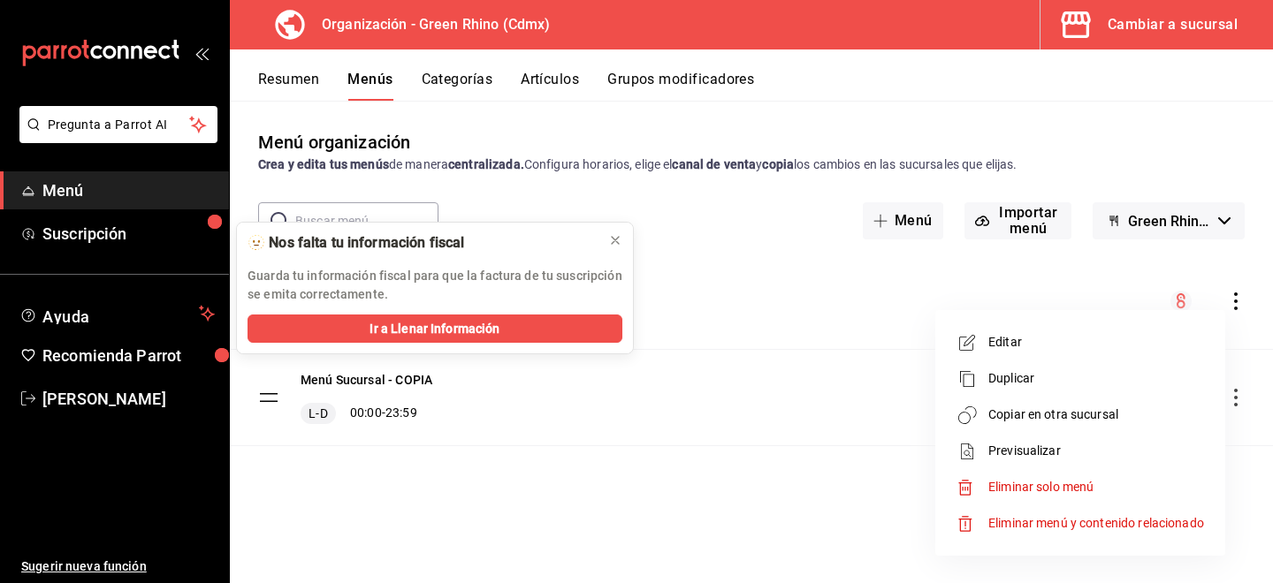
click at [1068, 416] on span "Copiar en otra sucursal" at bounding box center [1096, 415] width 216 height 19
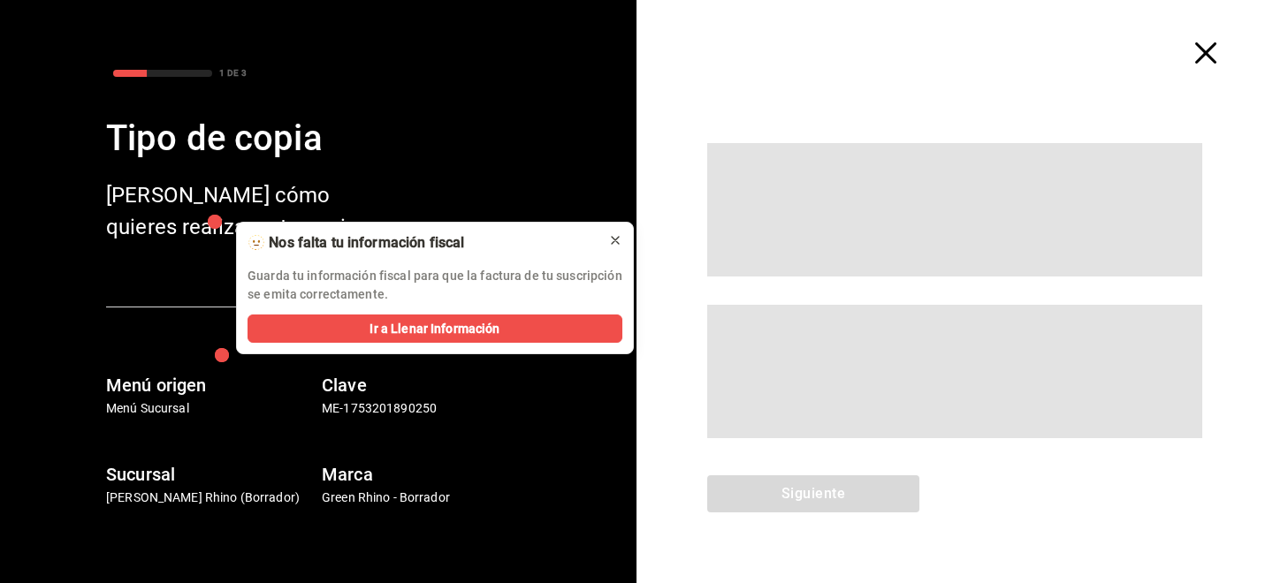
click at [610, 237] on icon at bounding box center [615, 240] width 14 height 14
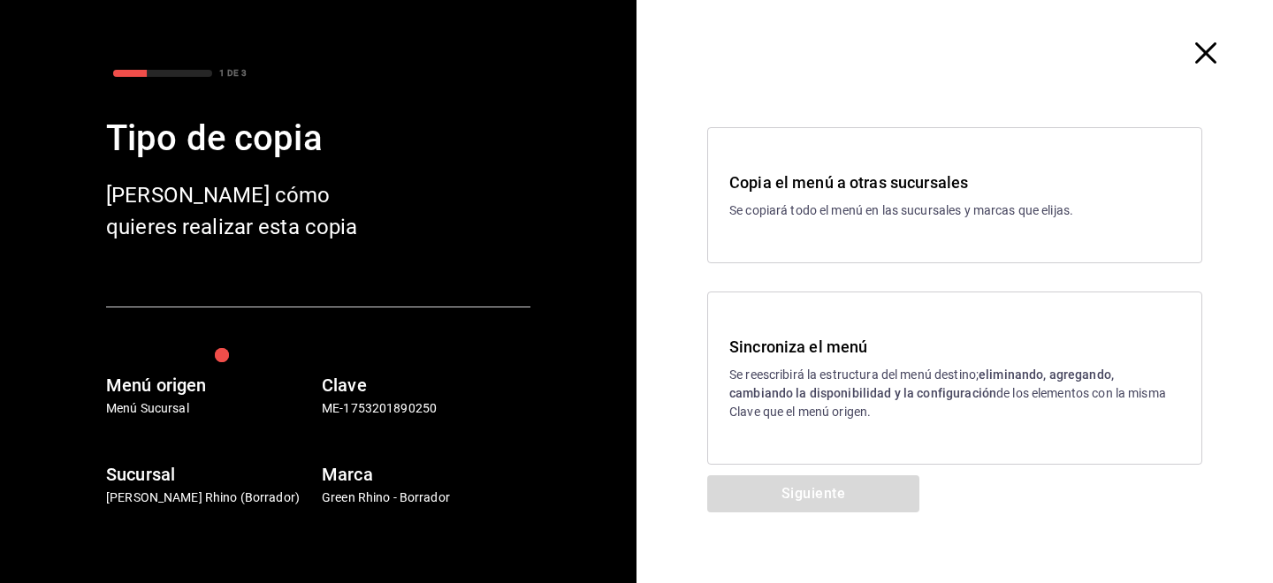
click at [816, 374] on p "Se reescribirá la estructura del menú destino; eliminando, agregando, cambiando…" at bounding box center [954, 394] width 451 height 56
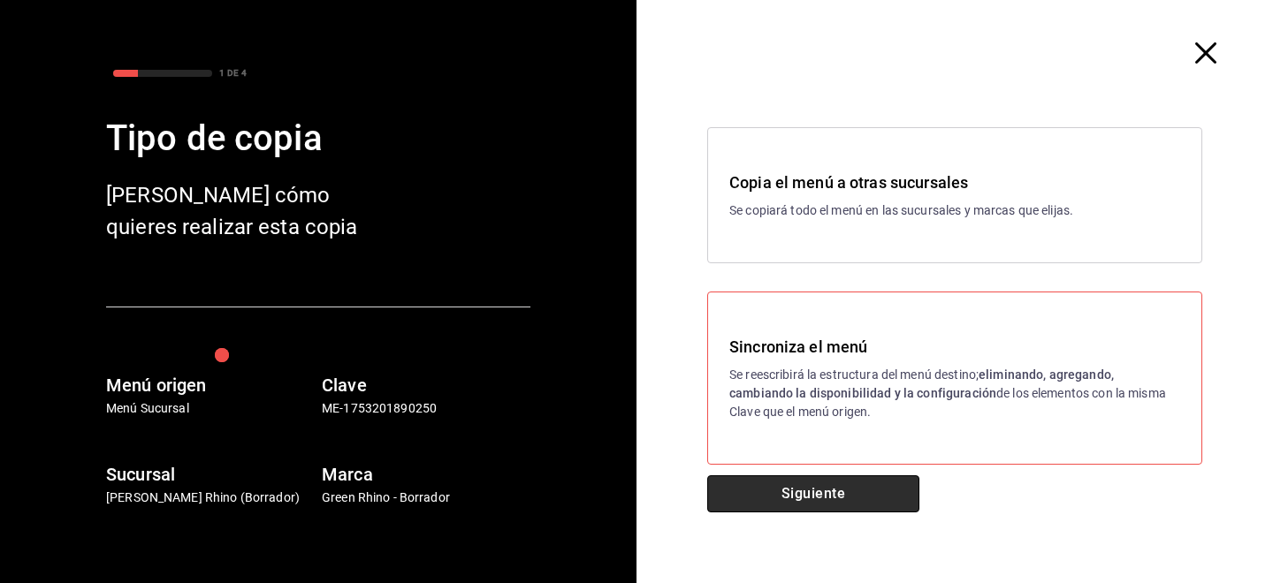
click at [787, 495] on button "Siguiente" at bounding box center [813, 494] width 212 height 37
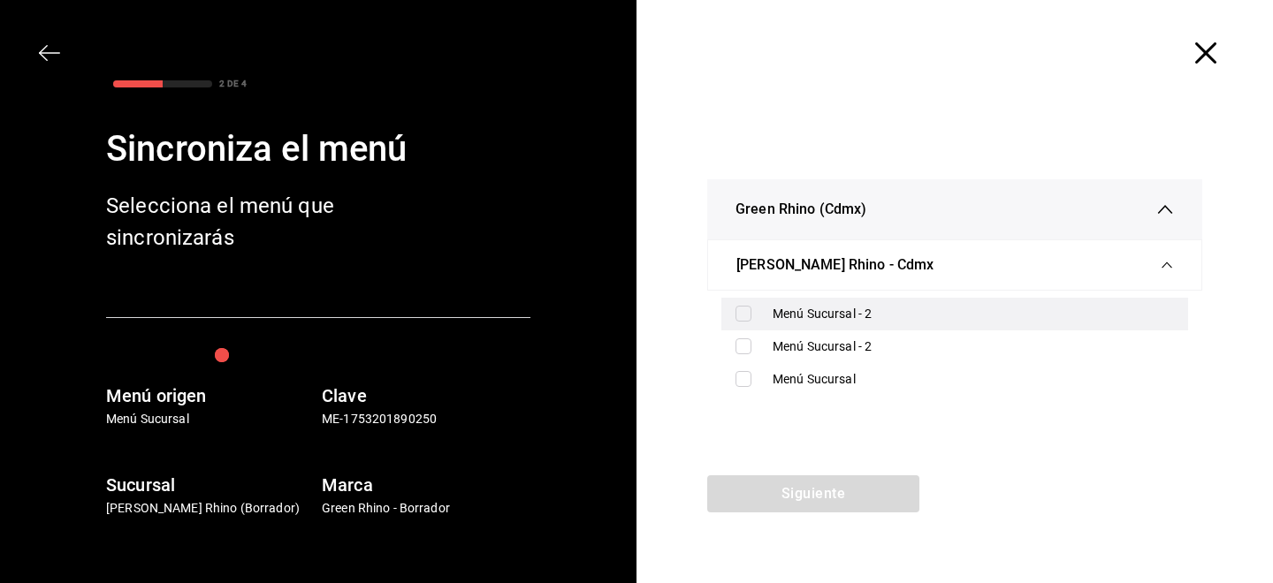
click at [741, 320] on input "checkbox" at bounding box center [743, 314] width 16 height 16
checkbox input "true"
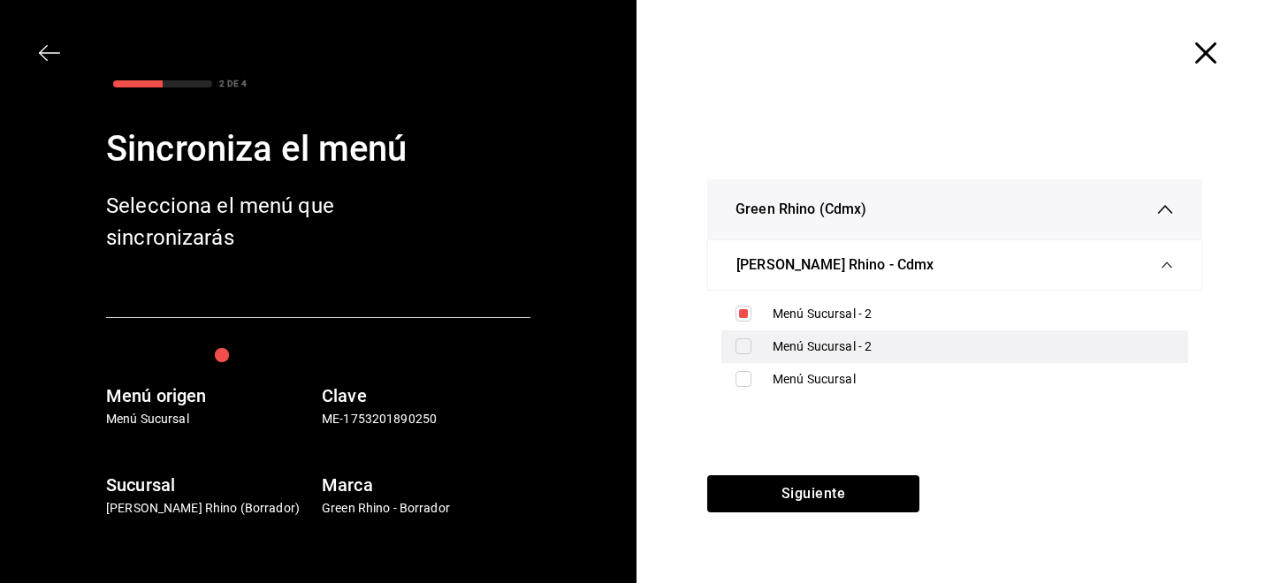
click at [741, 345] on input "checkbox" at bounding box center [743, 347] width 16 height 16
checkbox input "true"
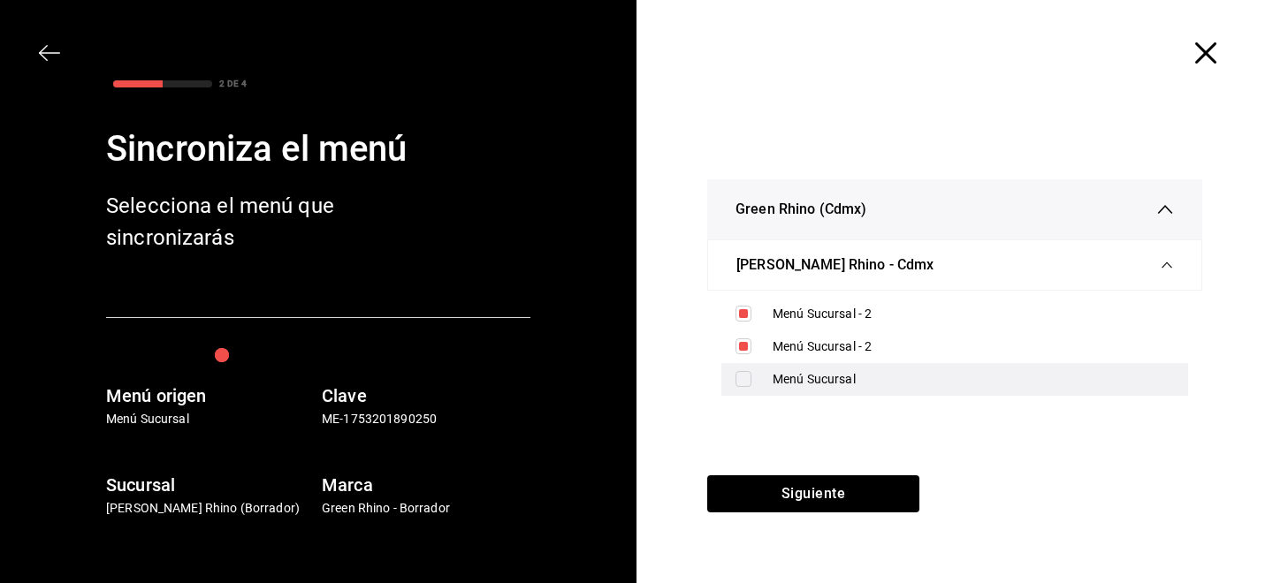
click at [744, 375] on input "checkbox" at bounding box center [743, 379] width 16 height 16
checkbox input "true"
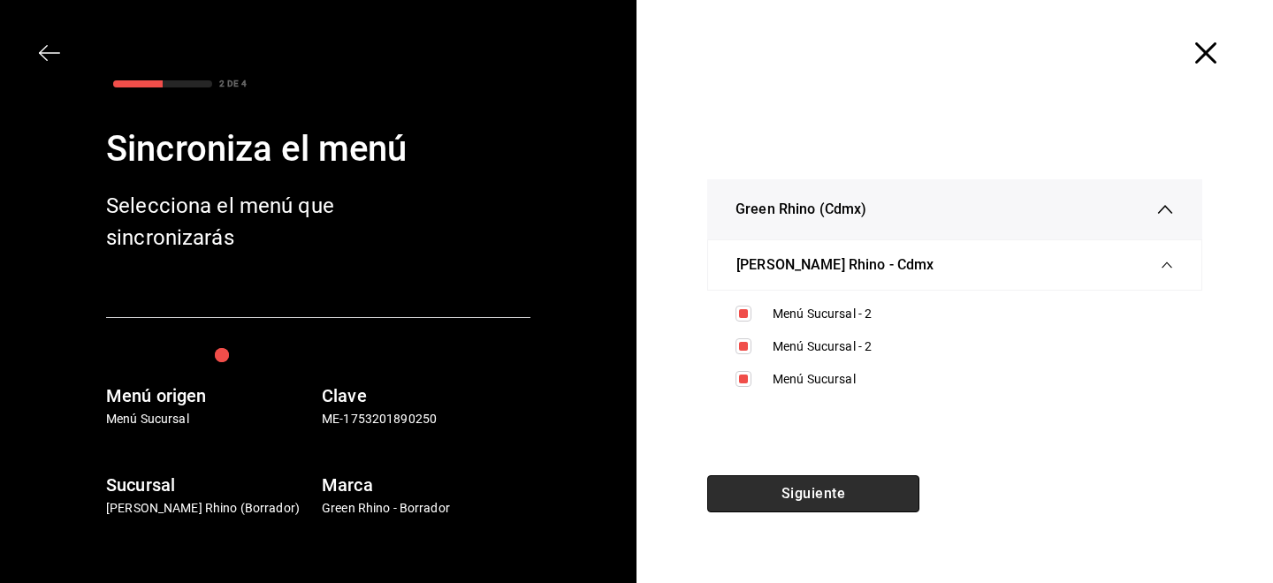
click at [750, 491] on button "Siguiente" at bounding box center [813, 494] width 212 height 37
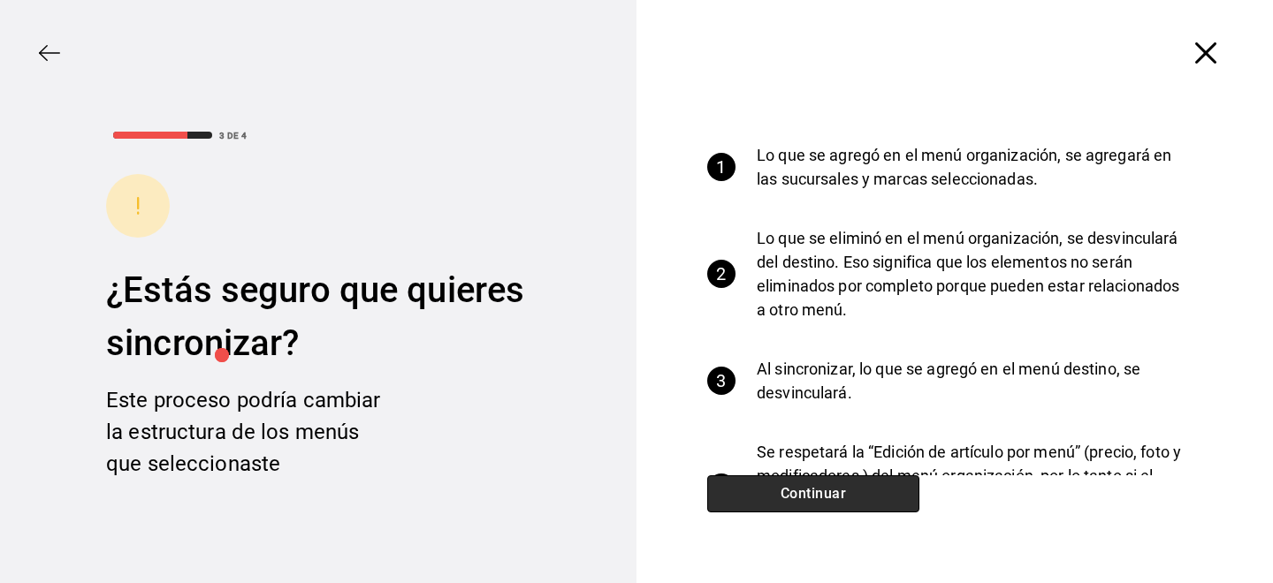
click at [750, 491] on button "Continuar" at bounding box center [813, 494] width 212 height 37
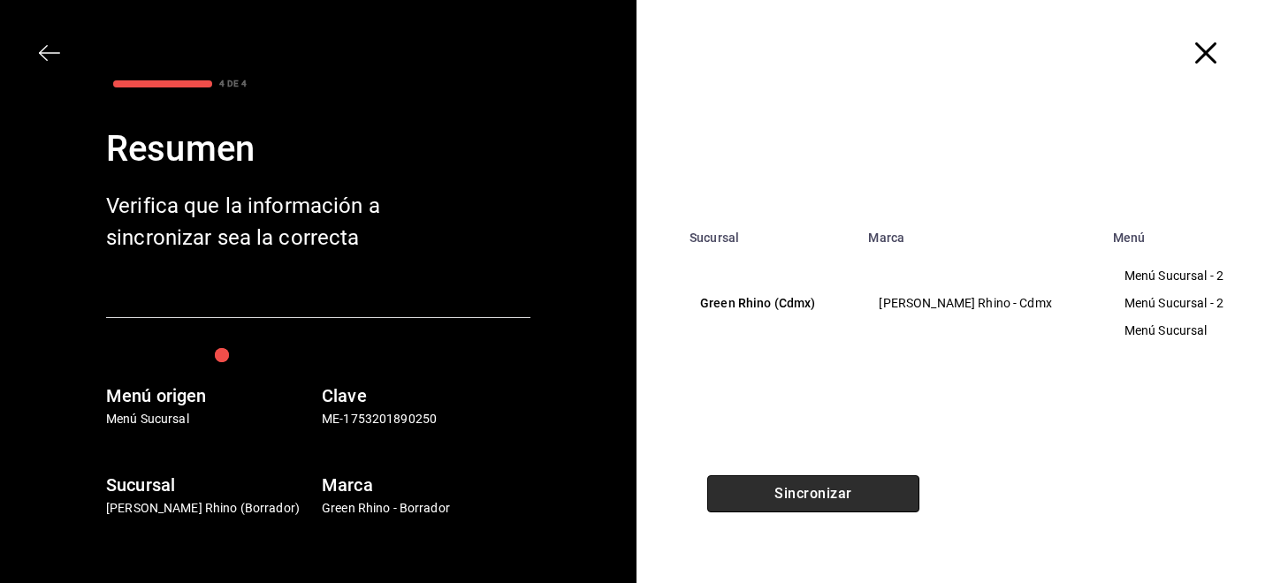
click at [750, 491] on button "Sincronizar" at bounding box center [813, 494] width 212 height 37
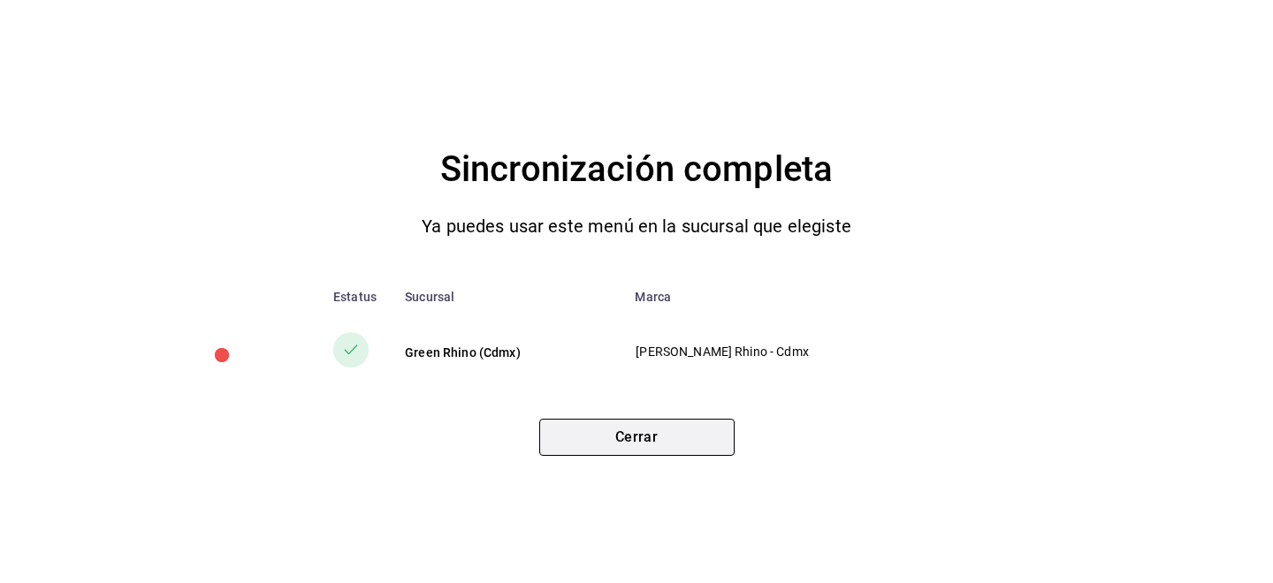
click at [640, 441] on button "Cerrar" at bounding box center [636, 437] width 195 height 37
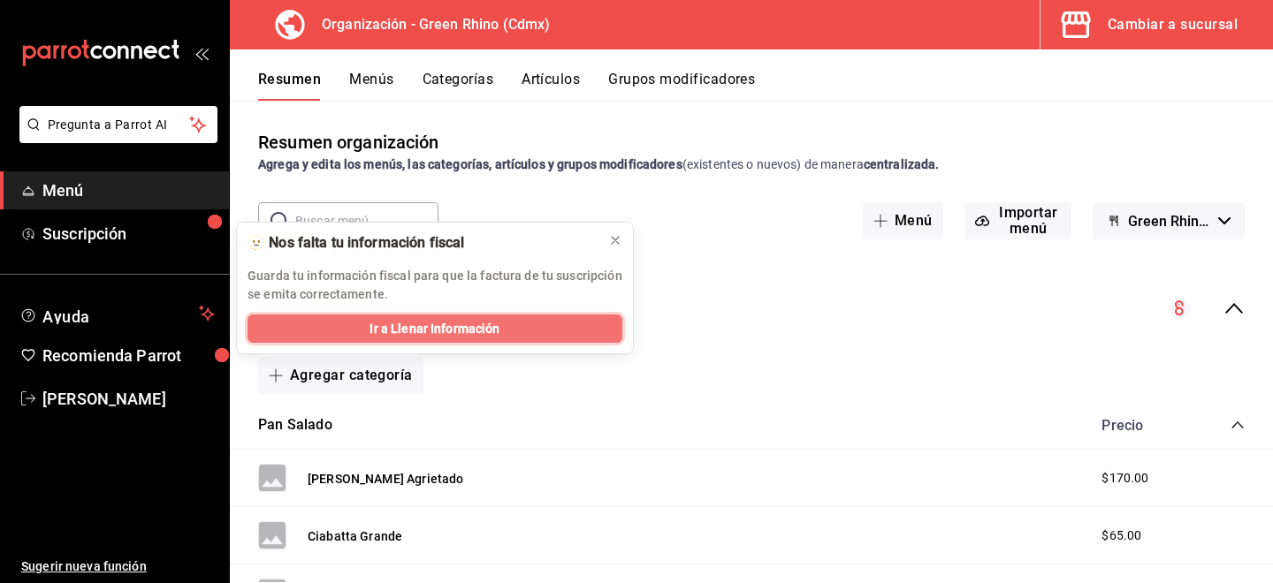
click at [399, 330] on span "Ir a Llenar Información" at bounding box center [434, 329] width 130 height 19
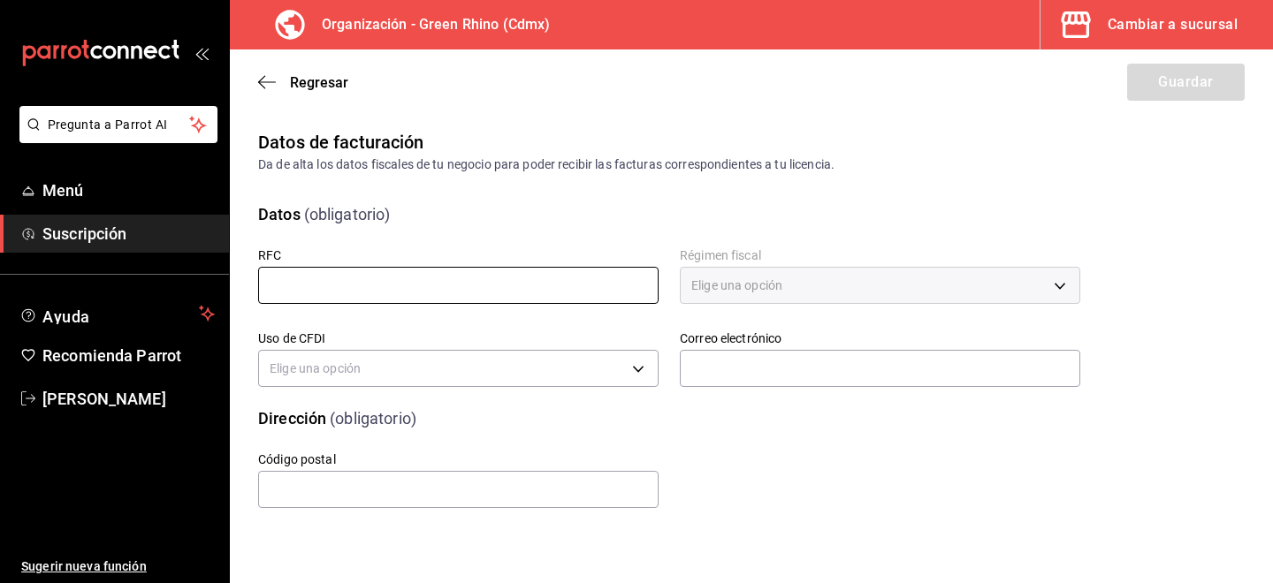
click at [401, 300] on input "text" at bounding box center [458, 285] width 400 height 37
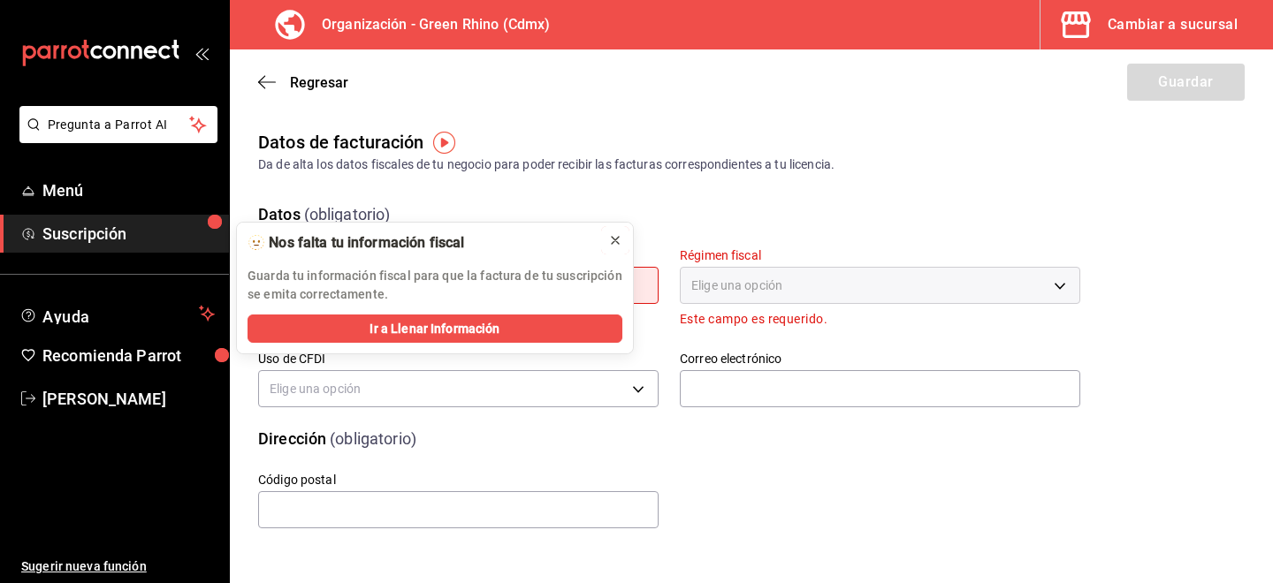
click at [614, 240] on icon at bounding box center [615, 240] width 7 height 7
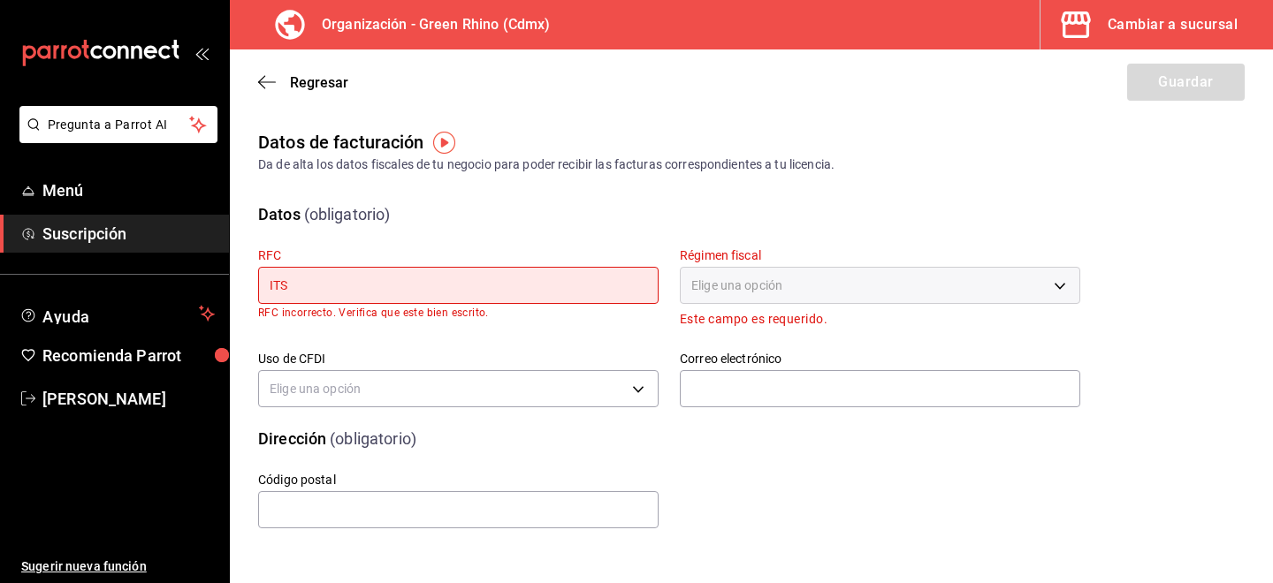
click at [423, 286] on input "ITS" at bounding box center [458, 285] width 400 height 37
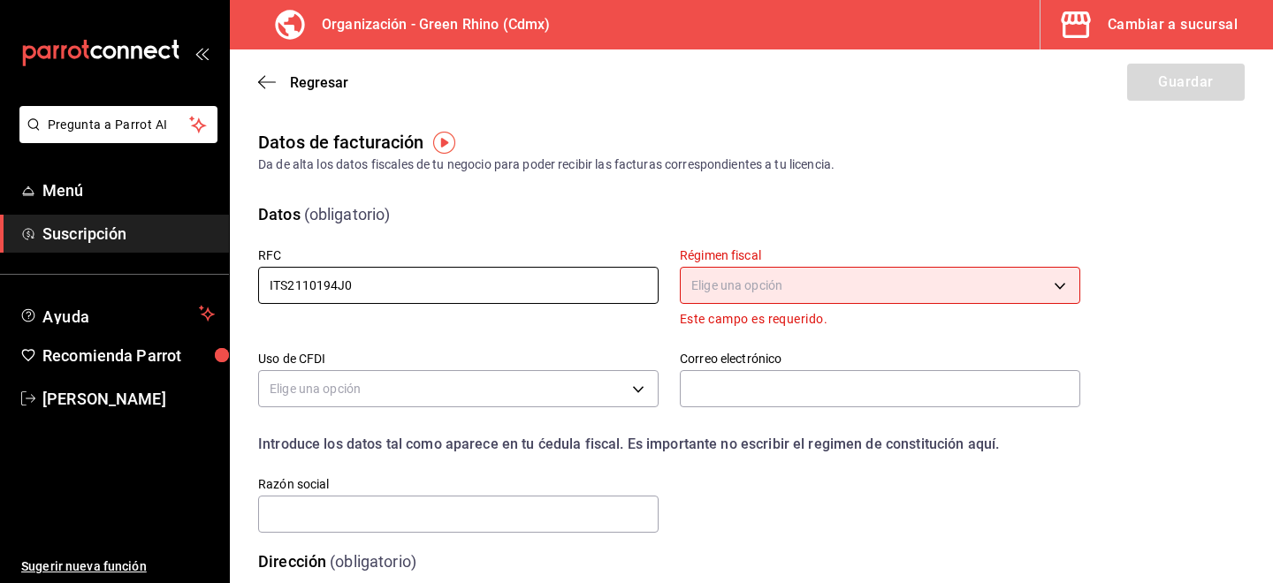
type input "ITS2110194J0"
click at [742, 275] on body "Pregunta a Parrot AI Menú Suscripción Ayuda Recomienda Parrot Ion Vazquez Suger…" at bounding box center [636, 291] width 1273 height 583
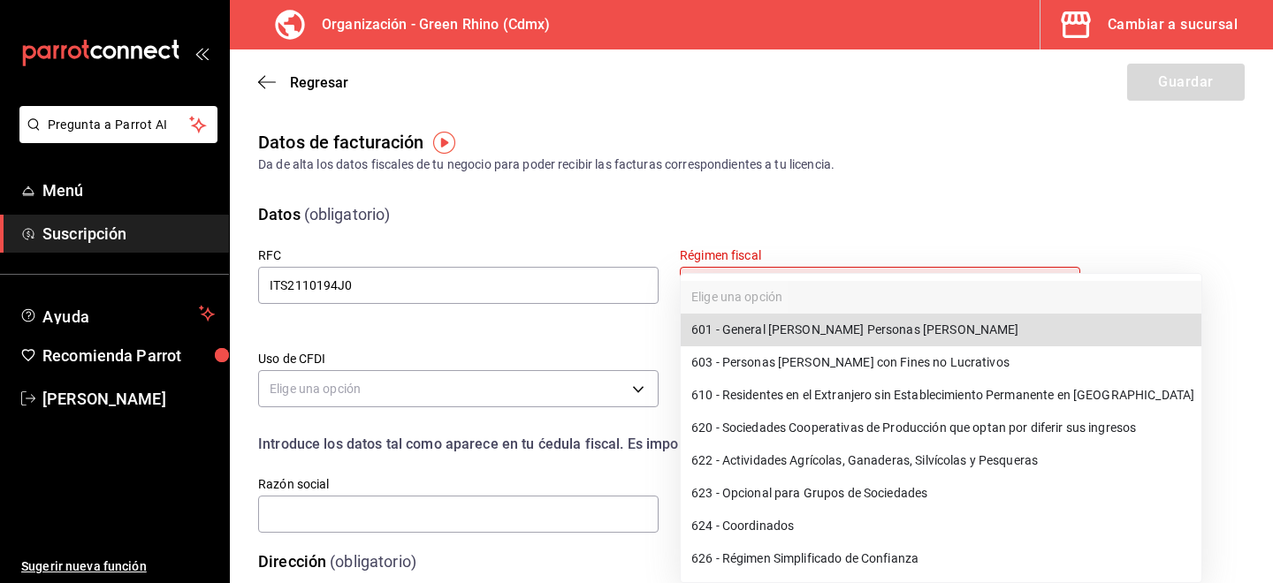
click at [784, 327] on li "601 - General de Ley Personas Morales" at bounding box center [941, 330] width 521 height 33
type input "601"
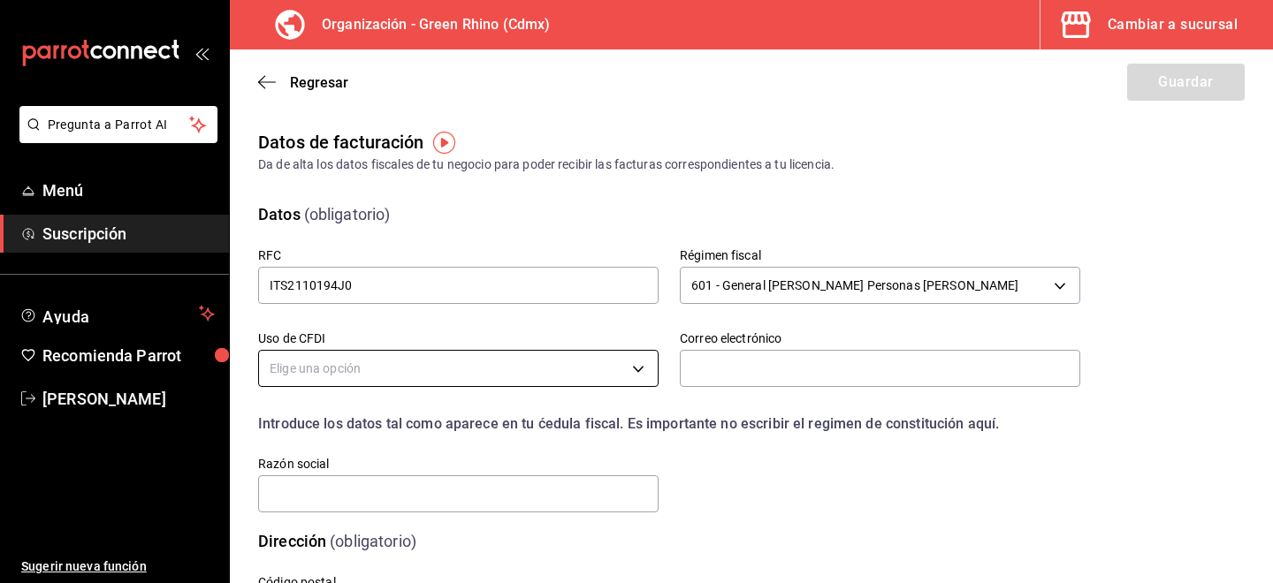
click at [576, 368] on body "Pregunta a Parrot AI Menú Suscripción Ayuda Recomienda Parrot Ion Vazquez Suger…" at bounding box center [636, 291] width 1273 height 583
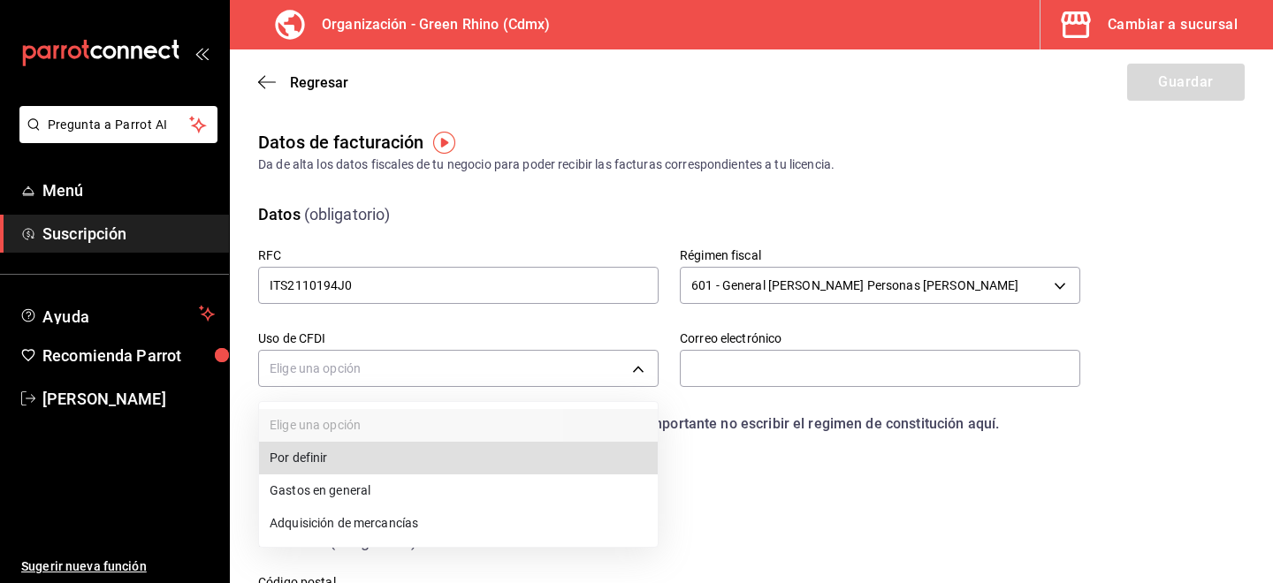
click at [380, 489] on li "Gastos en general" at bounding box center [458, 491] width 399 height 33
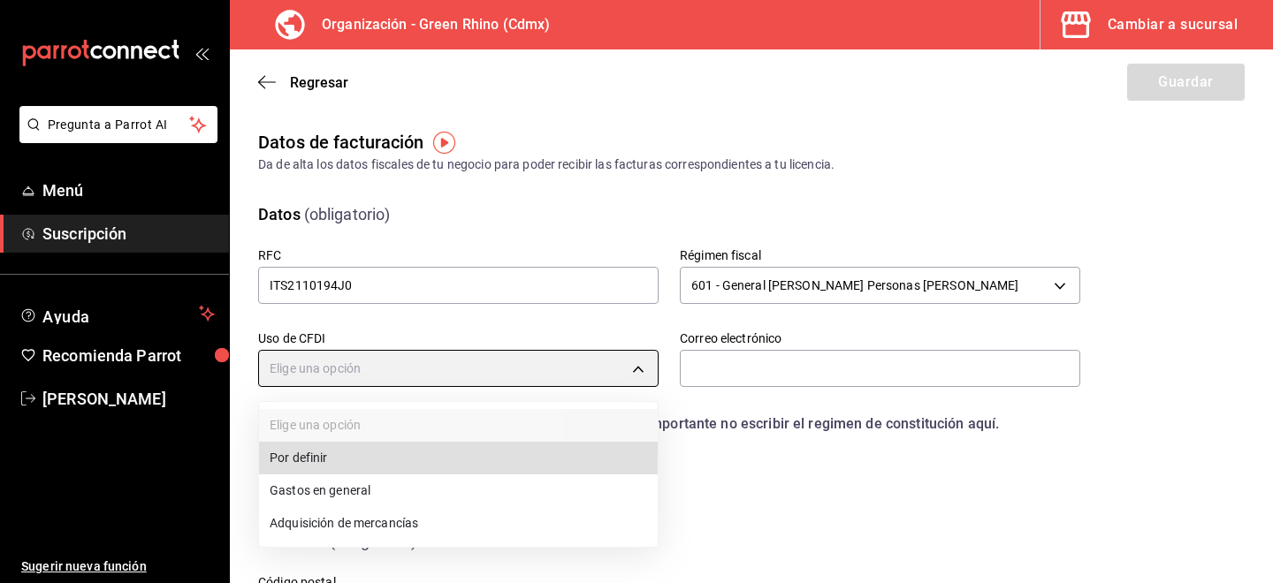
type input "G03"
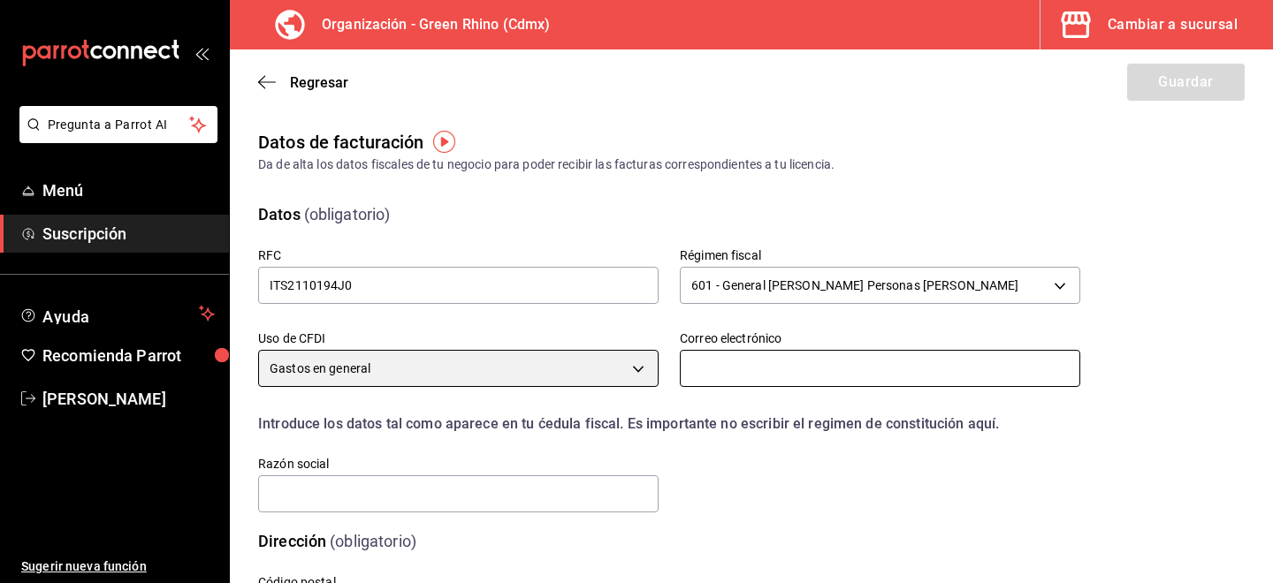
scroll to position [93, 0]
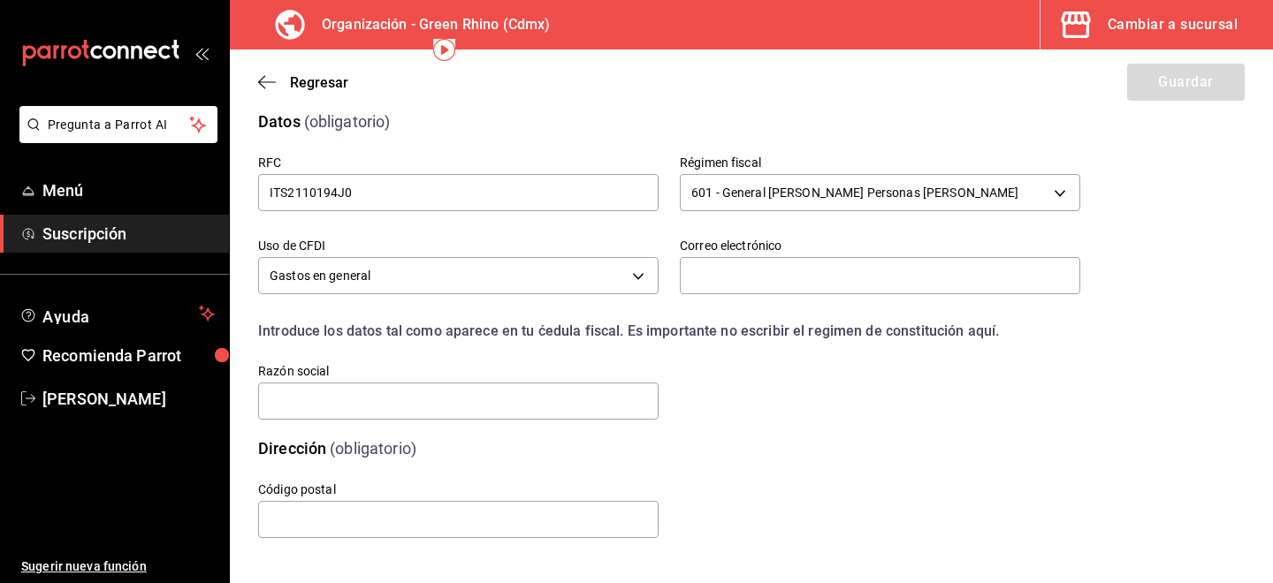
click at [720, 296] on div "Correo electrónico" at bounding box center [880, 267] width 400 height 59
click at [701, 275] on input "text" at bounding box center [880, 275] width 400 height 37
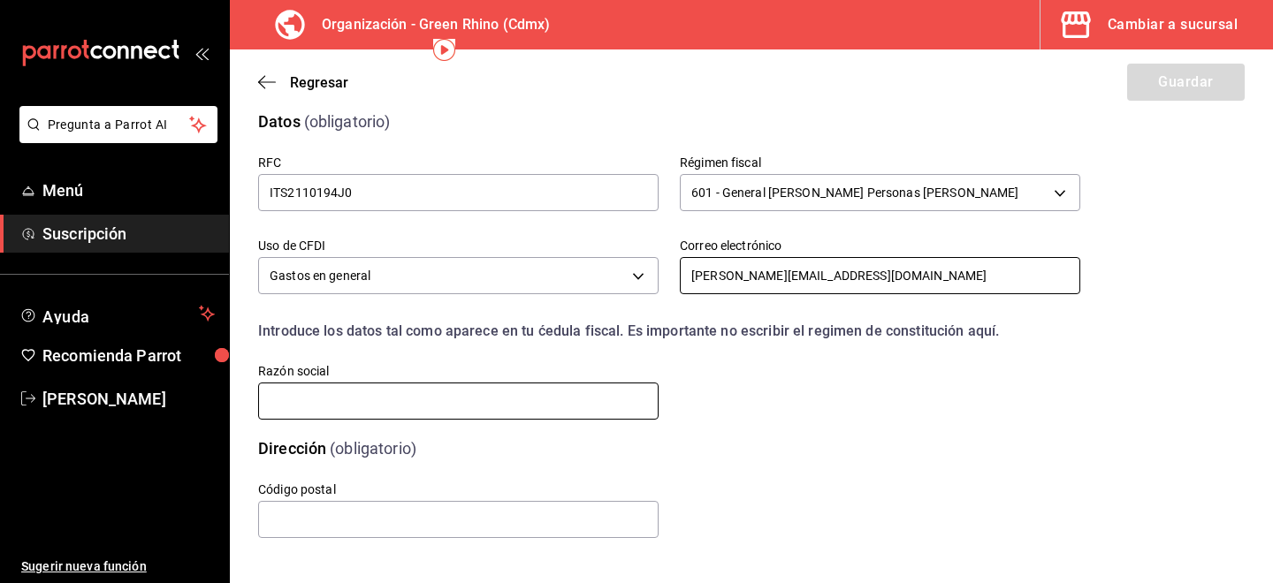
type input "selene@greenrhino.mx"
click at [456, 391] on input "text" at bounding box center [458, 401] width 400 height 37
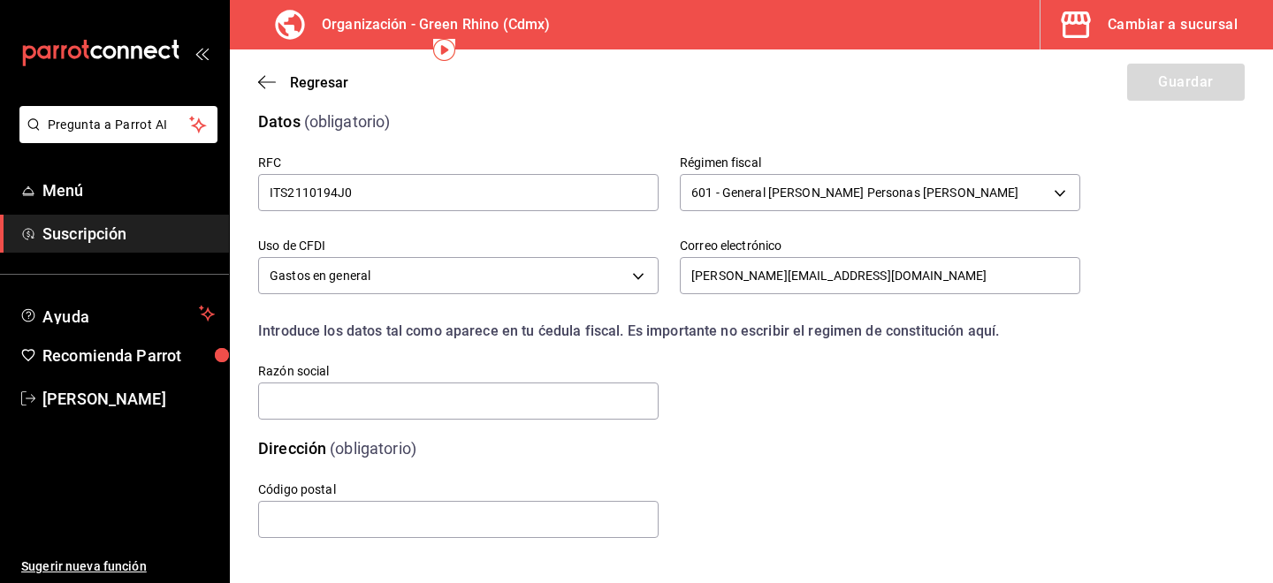
click at [712, 375] on div "RFC ITS2110194J0 Régimen fiscal 601 - General de Ley Personas Morales 601 Uso d…" at bounding box center [648, 267] width 865 height 310
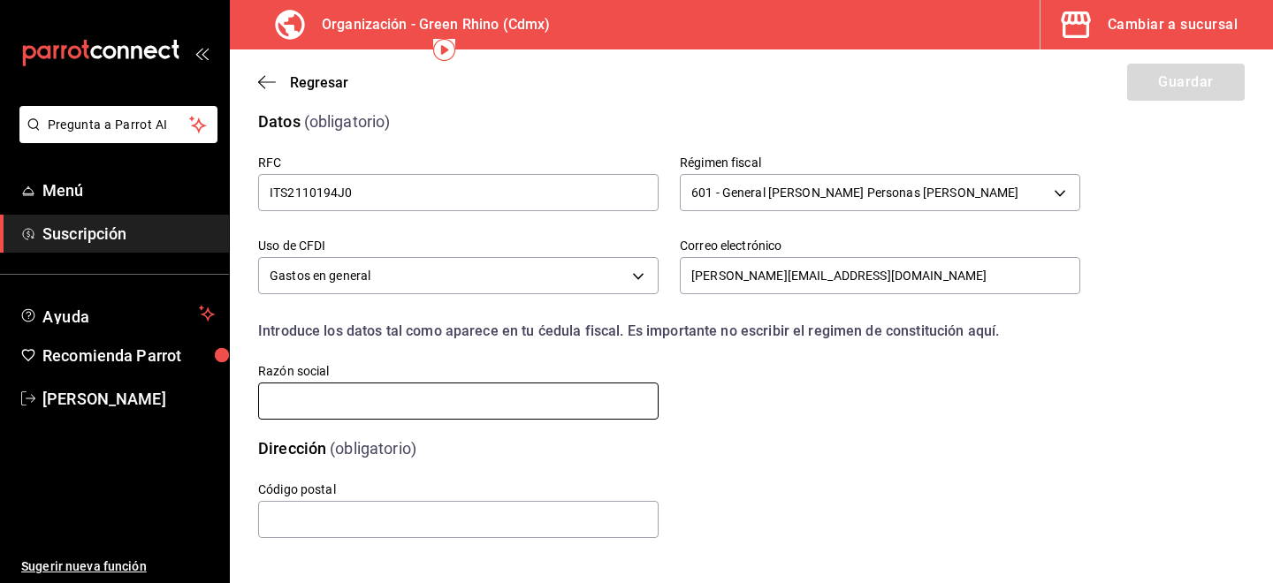
click at [563, 411] on input "text" at bounding box center [458, 401] width 400 height 37
type input "ITSASOA"
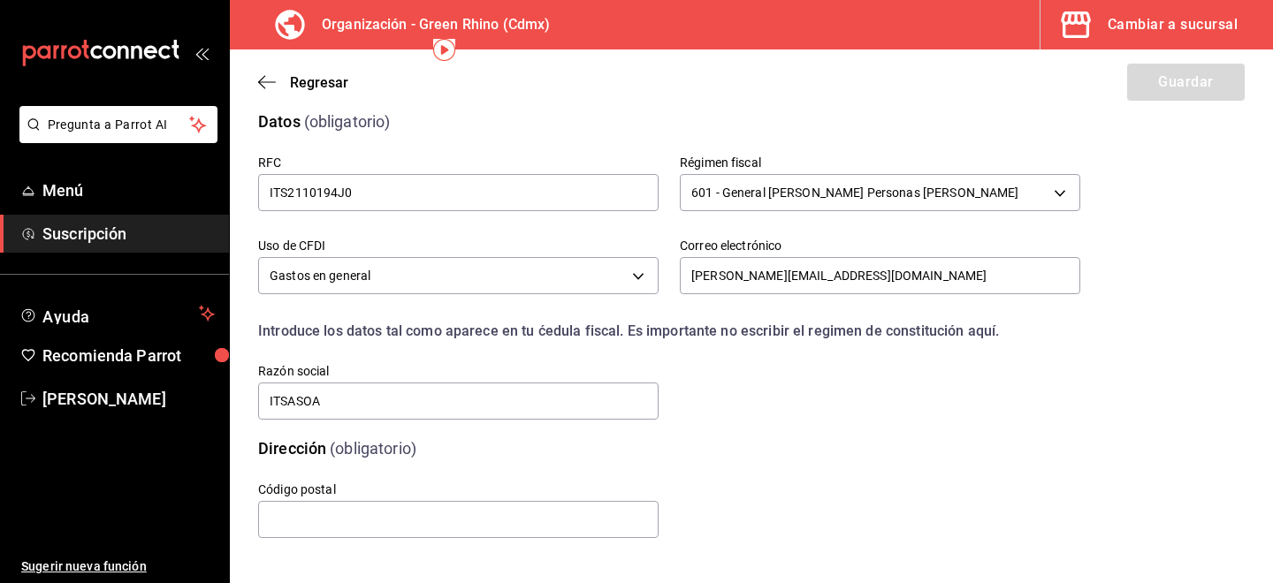
click at [766, 479] on div "Código postal" at bounding box center [648, 490] width 865 height 102
click at [624, 518] on input "text" at bounding box center [458, 519] width 400 height 37
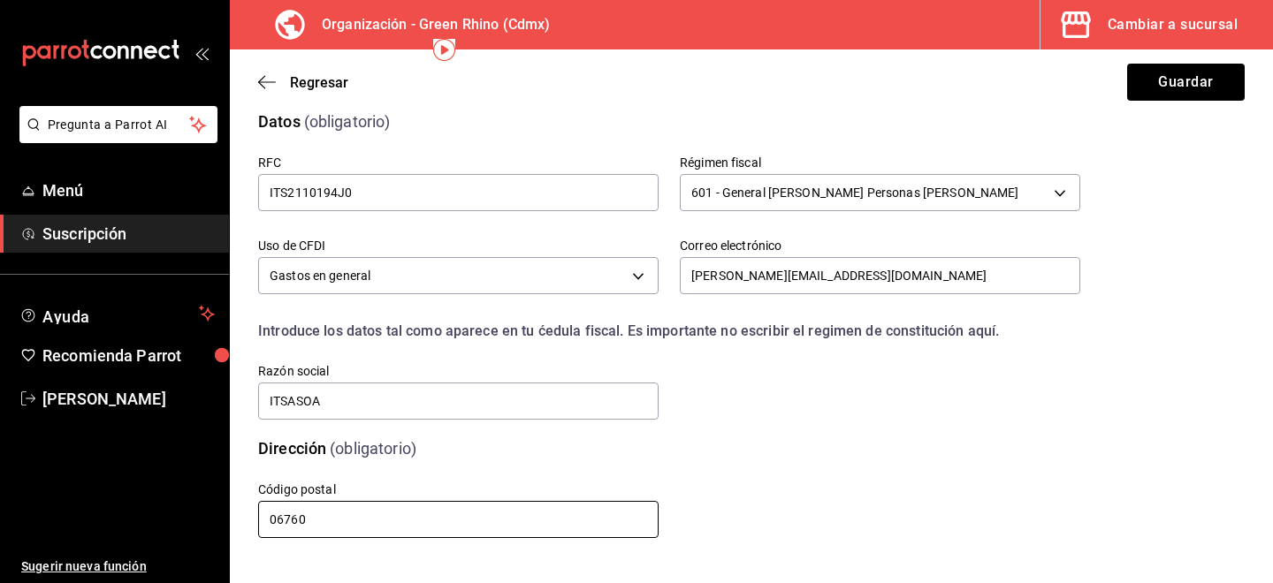
type input "06760"
click at [890, 516] on div "Código postal 06760" at bounding box center [648, 490] width 865 height 102
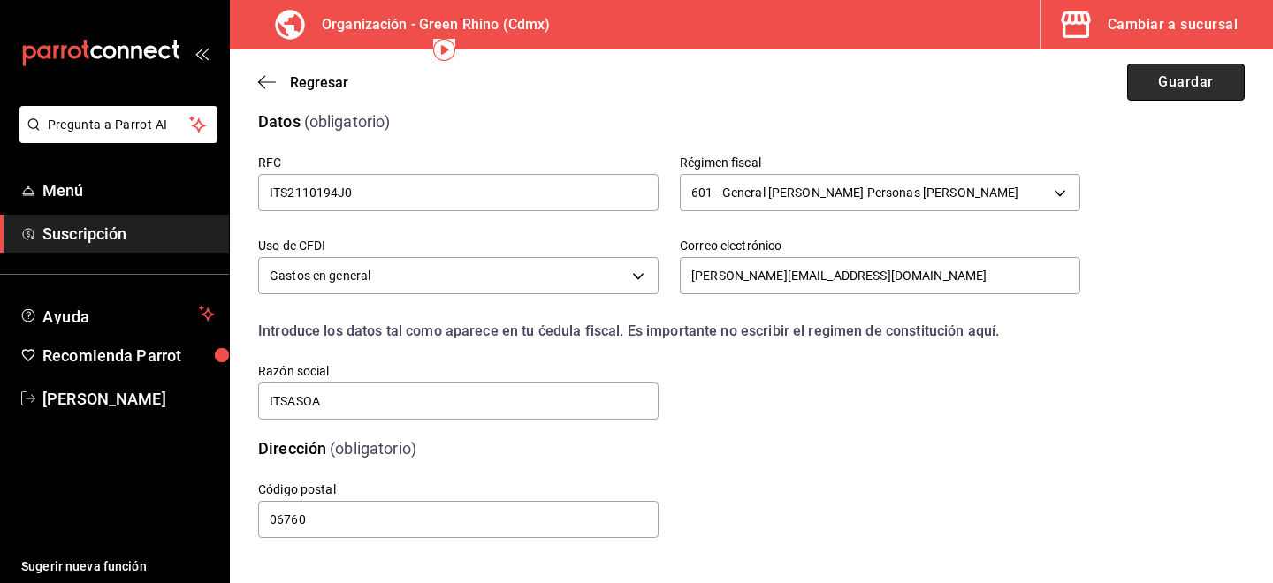
click at [1154, 81] on button "Guardar" at bounding box center [1186, 82] width 118 height 37
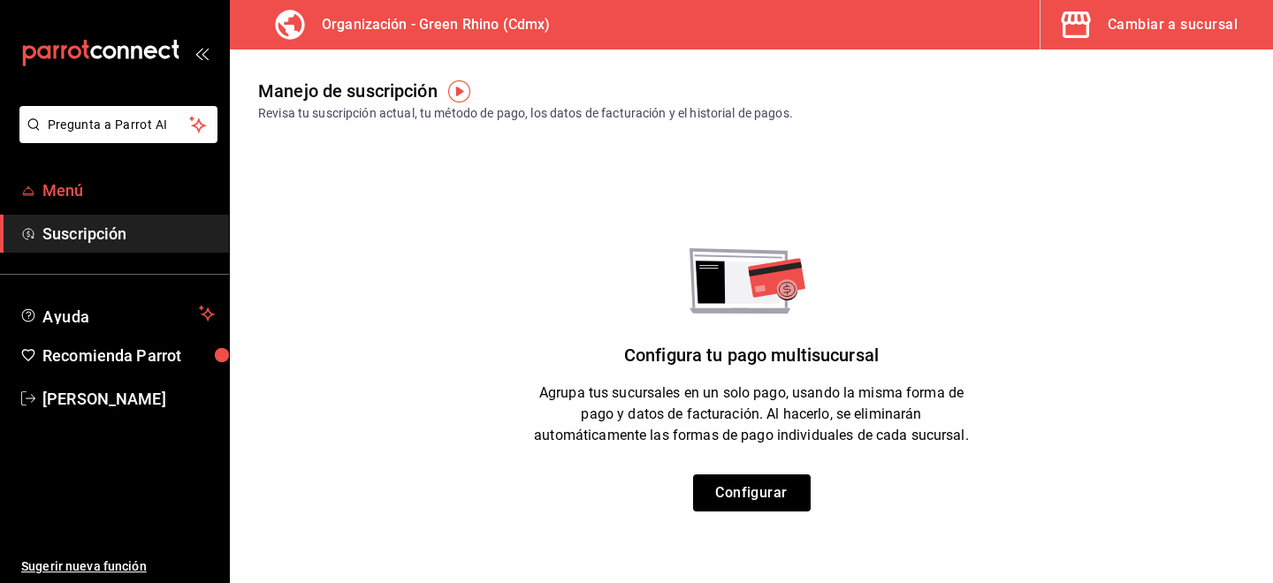
click at [64, 196] on span "Menú" at bounding box center [128, 191] width 172 height 24
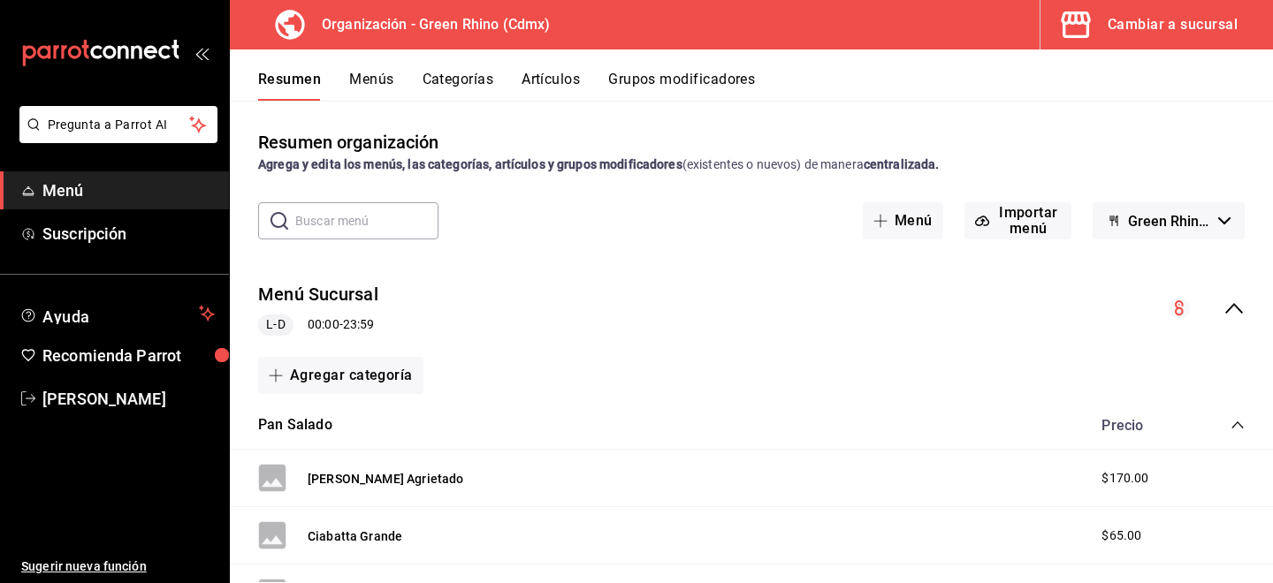
scroll to position [131, 0]
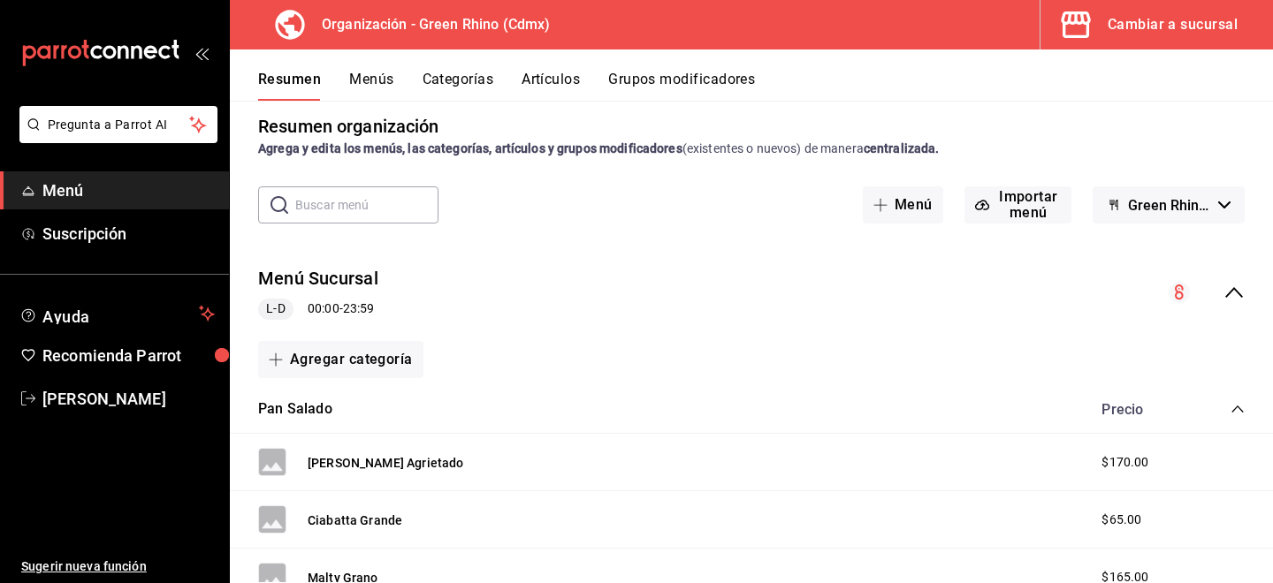
click at [70, 49] on icon "mailbox folders" at bounding box center [73, 51] width 13 height 13
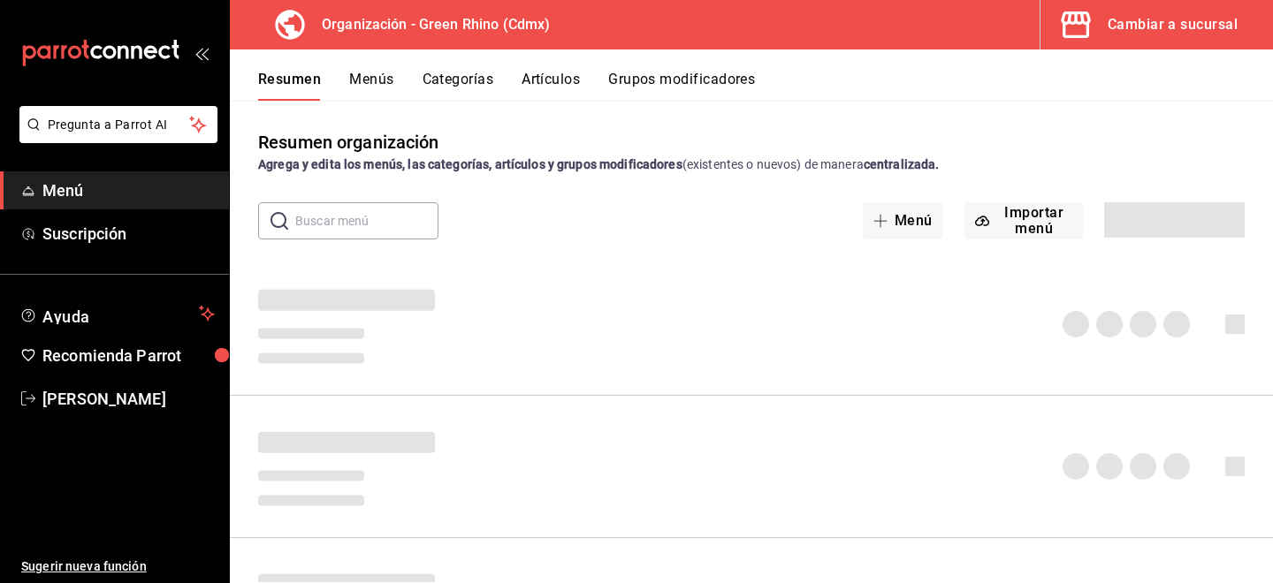
click at [1101, 10] on button "Cambiar a sucursal" at bounding box center [1149, 25] width 218 height 50
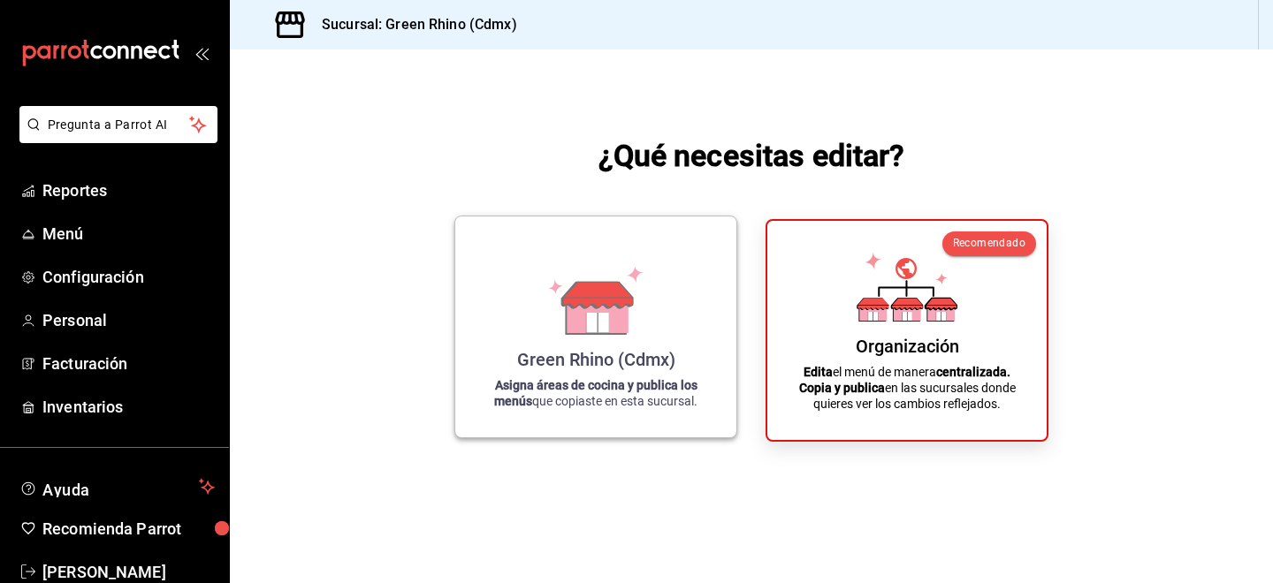
click at [596, 354] on div "Green Rhino (Cdmx)" at bounding box center [596, 359] width 158 height 21
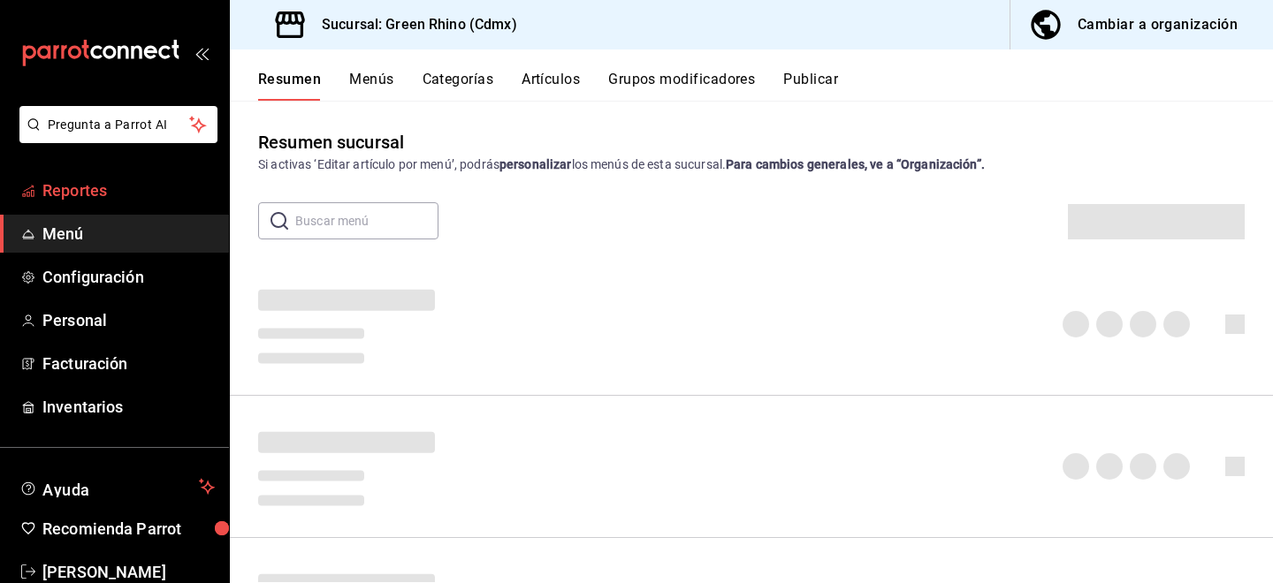
click at [104, 197] on span "Reportes" at bounding box center [128, 191] width 172 height 24
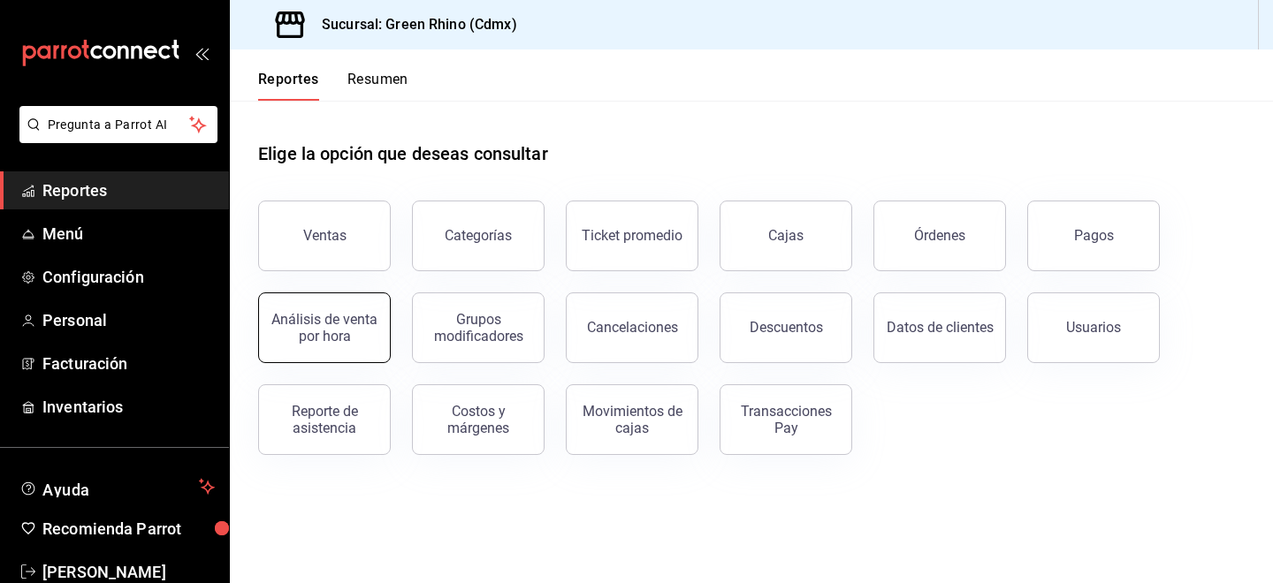
click at [309, 338] on div "Análisis de venta por hora" at bounding box center [325, 328] width 110 height 34
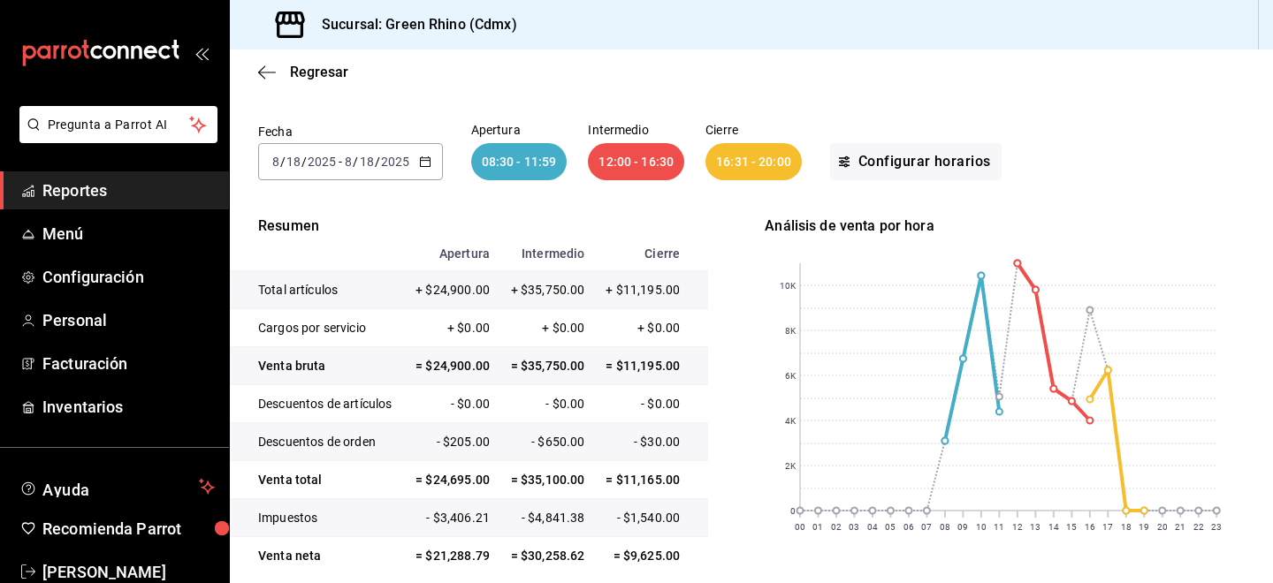
scroll to position [98, 0]
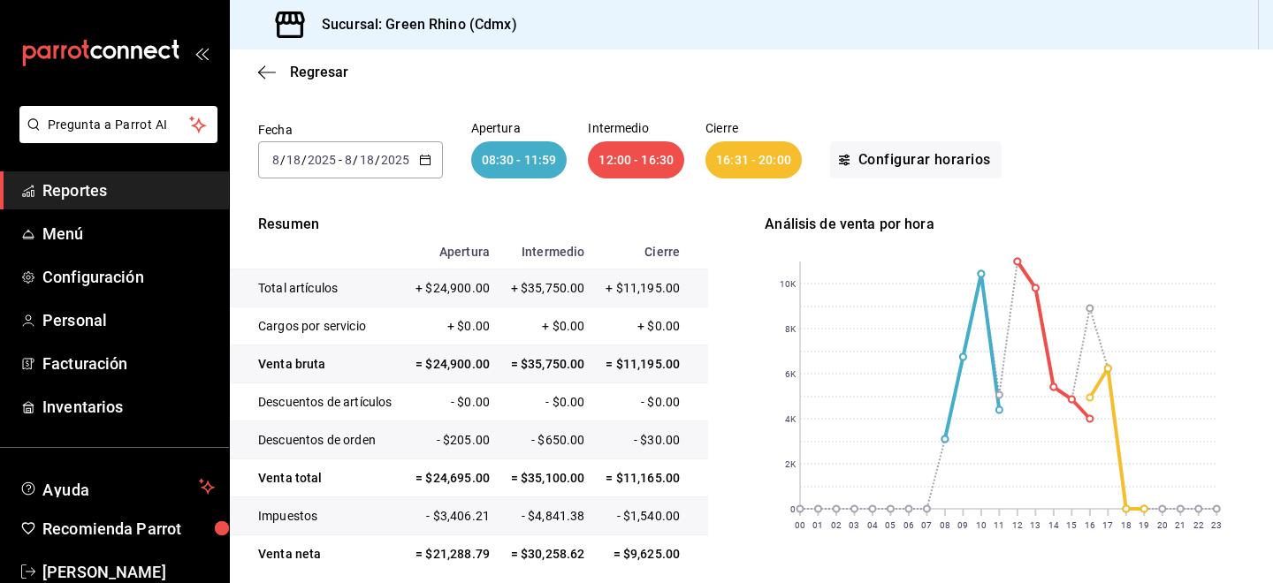
click at [383, 164] on input "2025" at bounding box center [395, 160] width 30 height 14
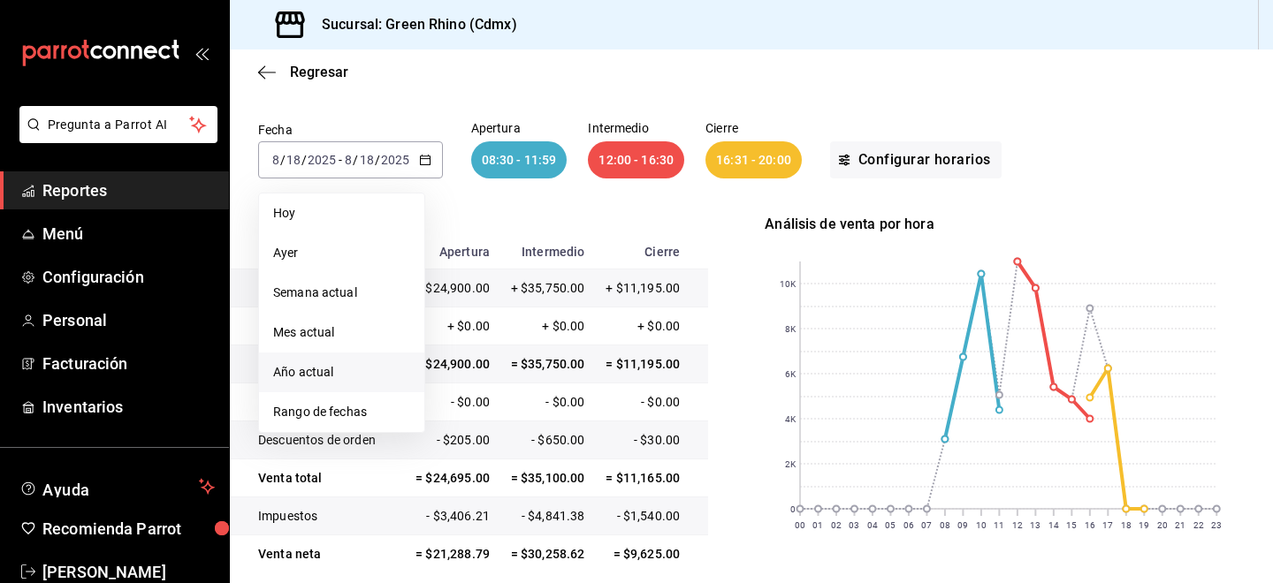
click at [362, 378] on span "Año actual" at bounding box center [341, 372] width 137 height 19
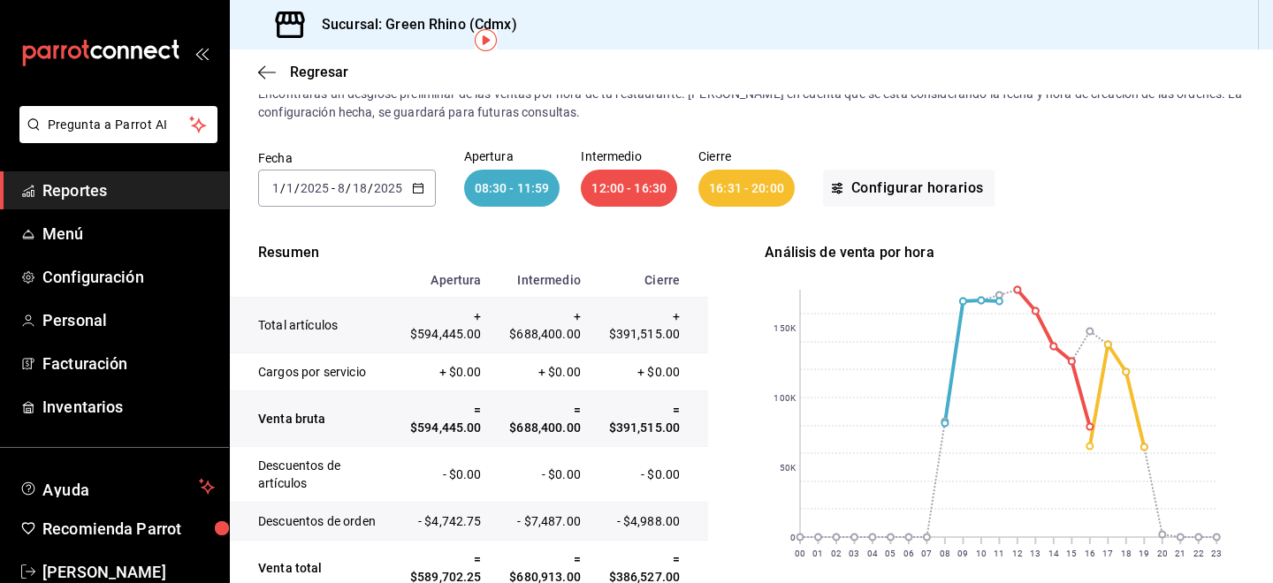
scroll to position [86, 0]
